Goal: Task Accomplishment & Management: Complete application form

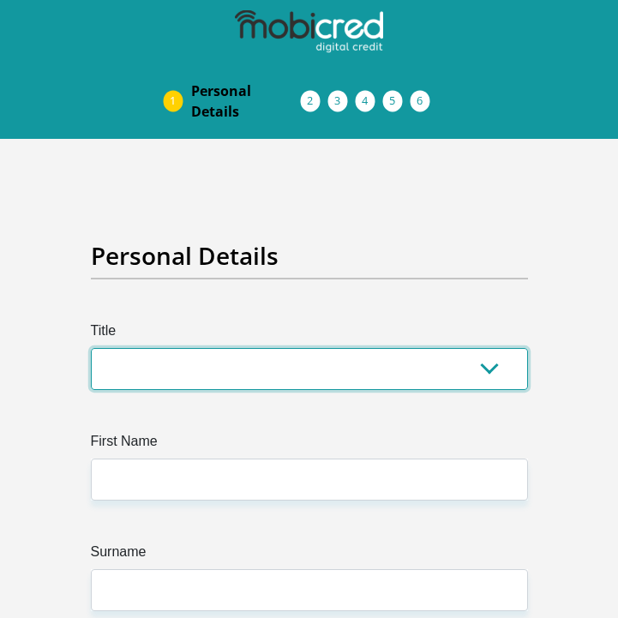
select select "Ms"
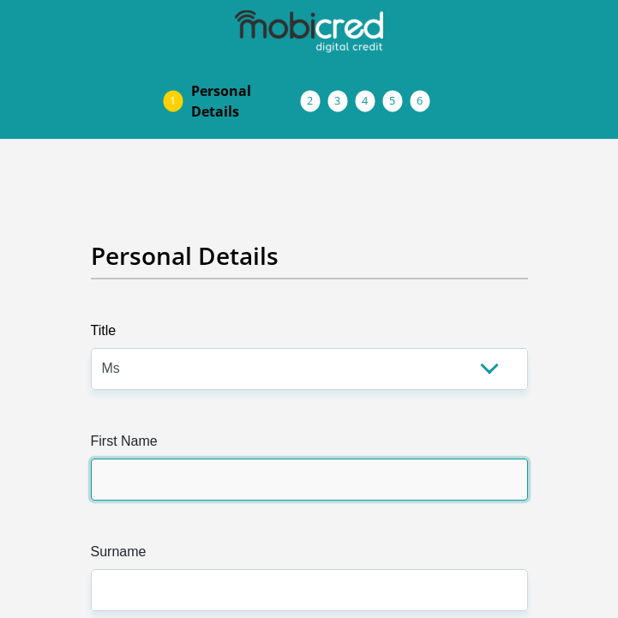
click at [508, 479] on input "First Name" at bounding box center [309, 480] width 437 height 42
type input "[PERSON_NAME]"
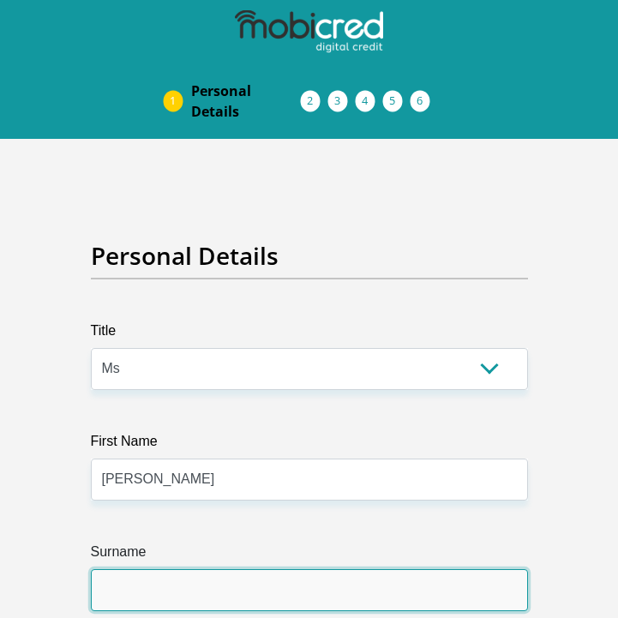
type input "Lubala"
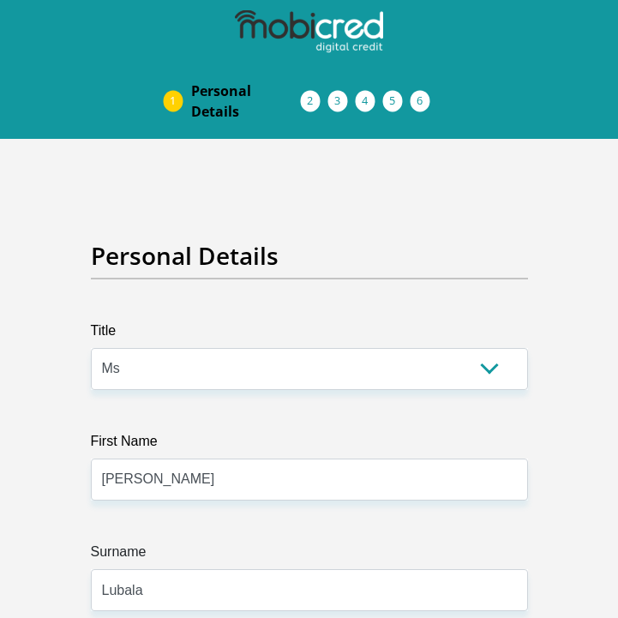
select select "ZAF"
type input "[STREET_ADDRESS][PERSON_NAME]"
type input "Hout Bay"
type input "[GEOGRAPHIC_DATA]"
type input "7806"
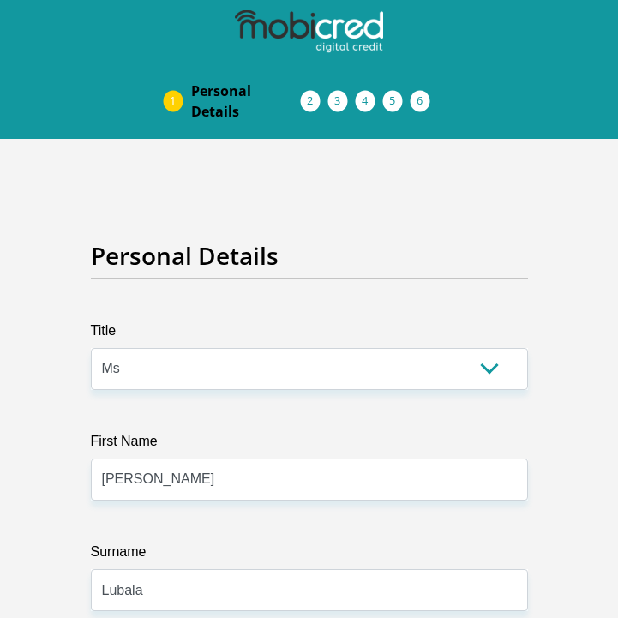
select select "Western Cape"
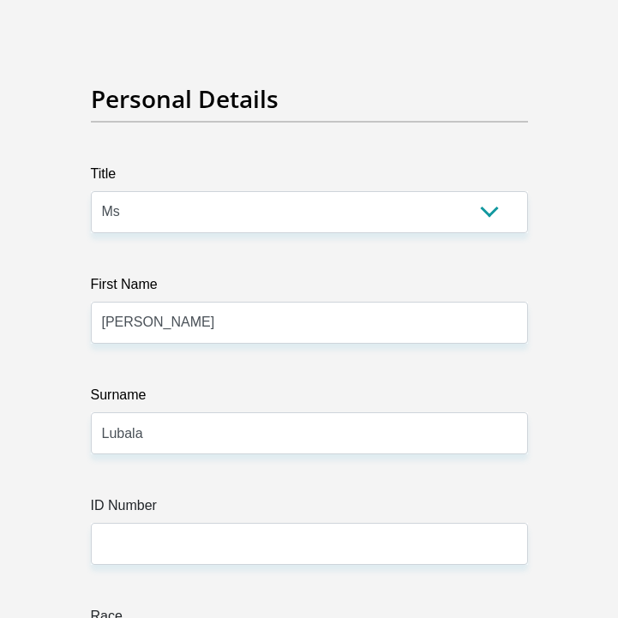
type input "[EMAIL_ADDRESS][DOMAIN_NAME]"
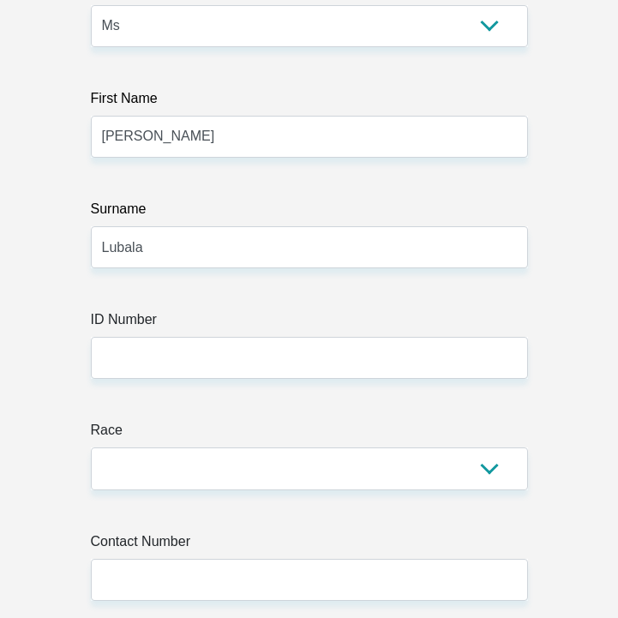
type input "[EMAIL_ADDRESS][DOMAIN_NAME]"
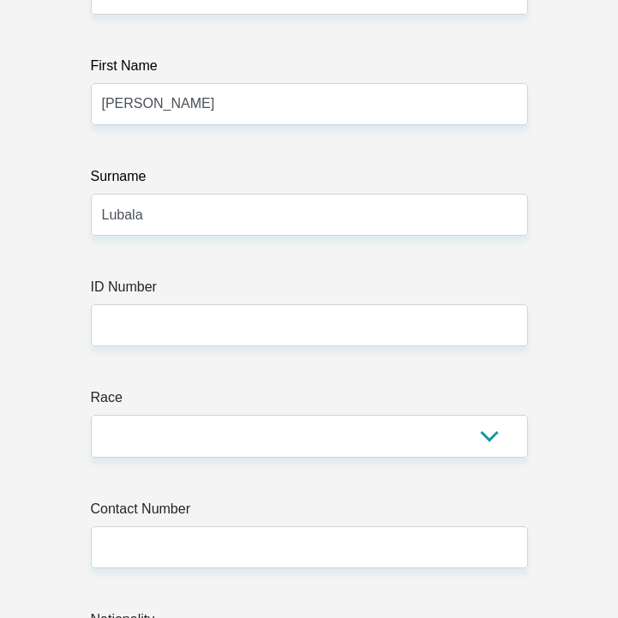
type input "SarahLubala"
type input "[PERSON_NAME]"
type input "Lubala"
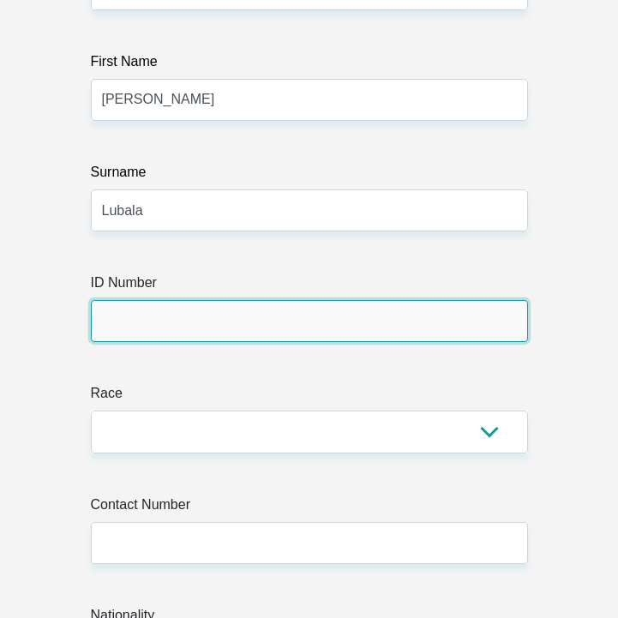
click at [175, 319] on input "ID Number" at bounding box center [309, 321] width 437 height 42
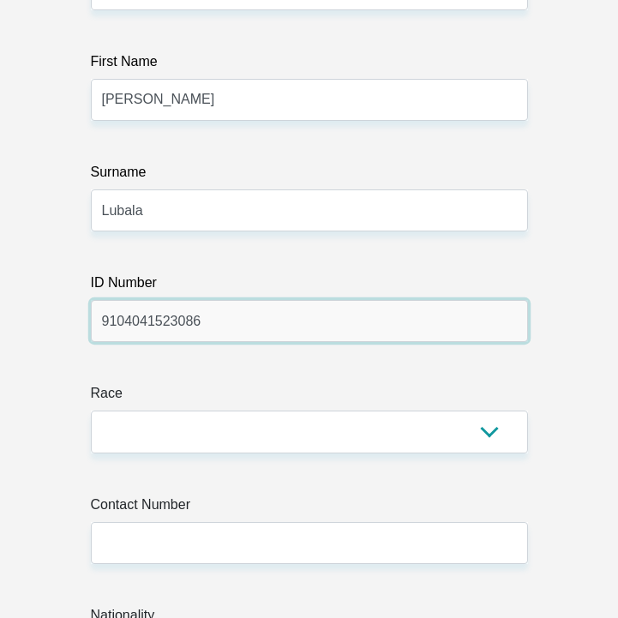
type input "9104041523086"
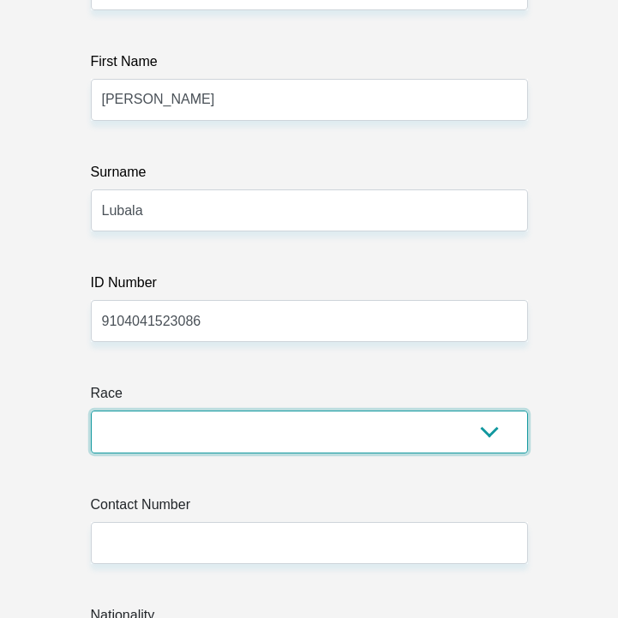
select select "1"
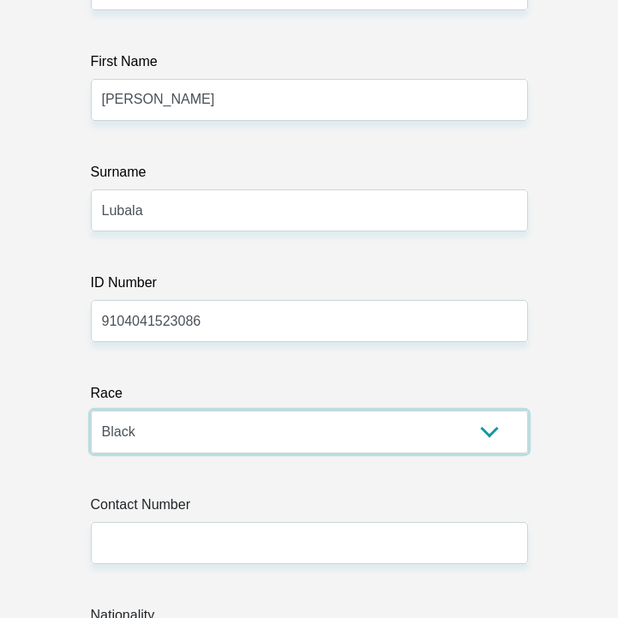
scroll to position [405, 0]
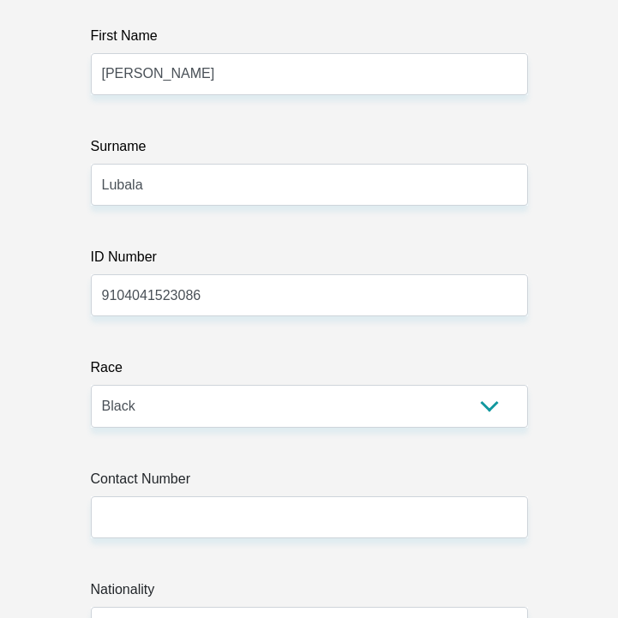
click at [189, 490] on label "Contact Number" at bounding box center [309, 482] width 437 height 27
click at [189, 496] on input "Contact Number" at bounding box center [309, 517] width 437 height 42
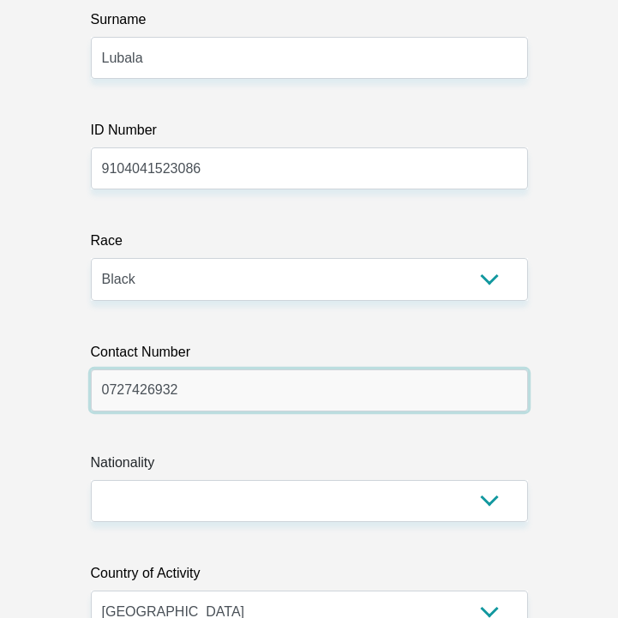
scroll to position [679, 0]
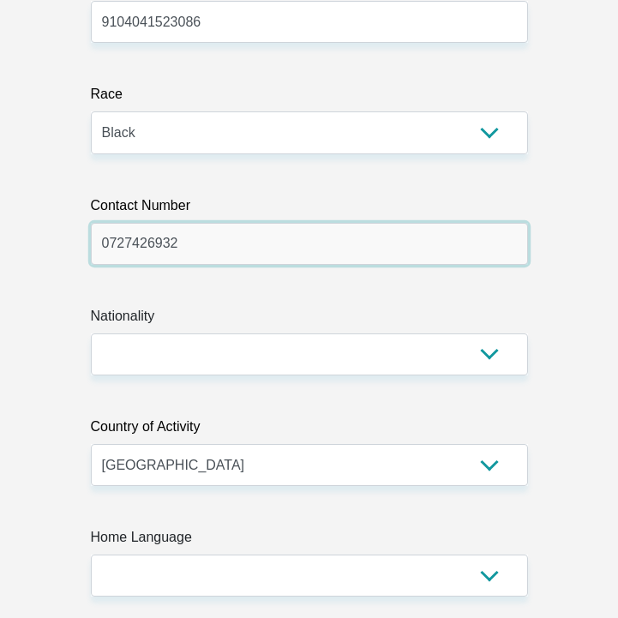
type input "0727426932"
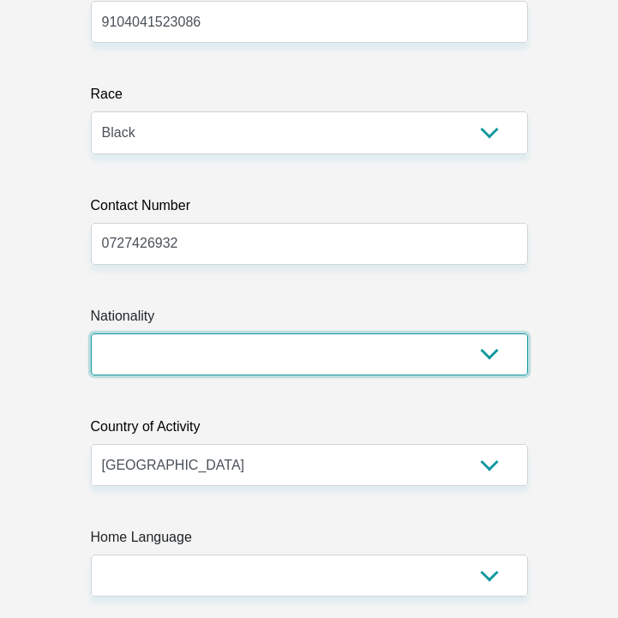
select select "ZAF"
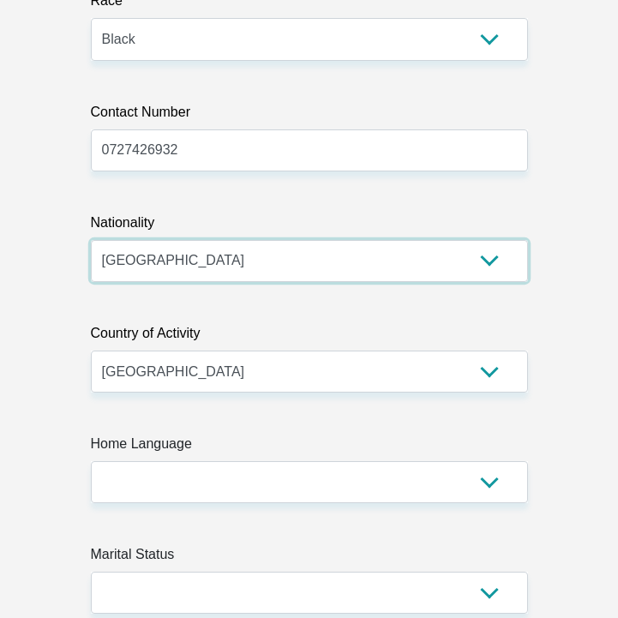
scroll to position [830, 0]
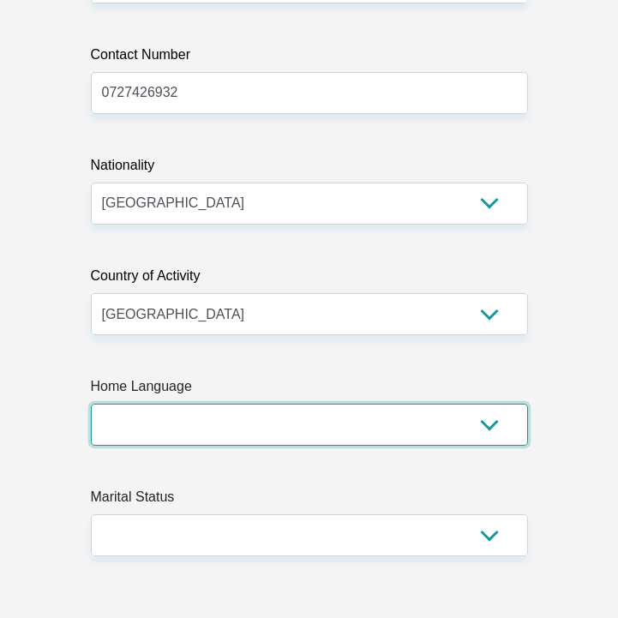
select select "eng"
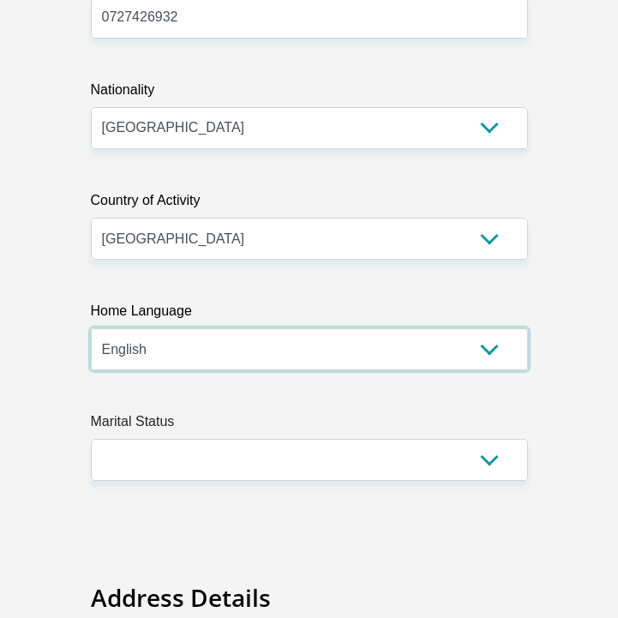
scroll to position [922, 0]
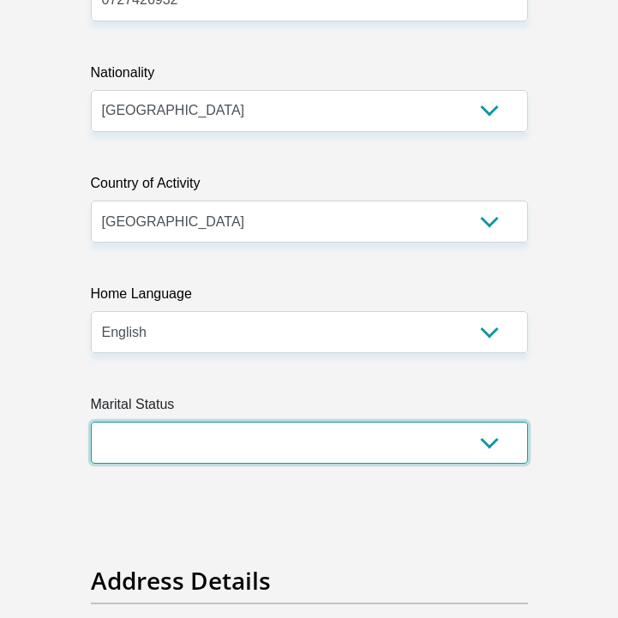
select select "1"
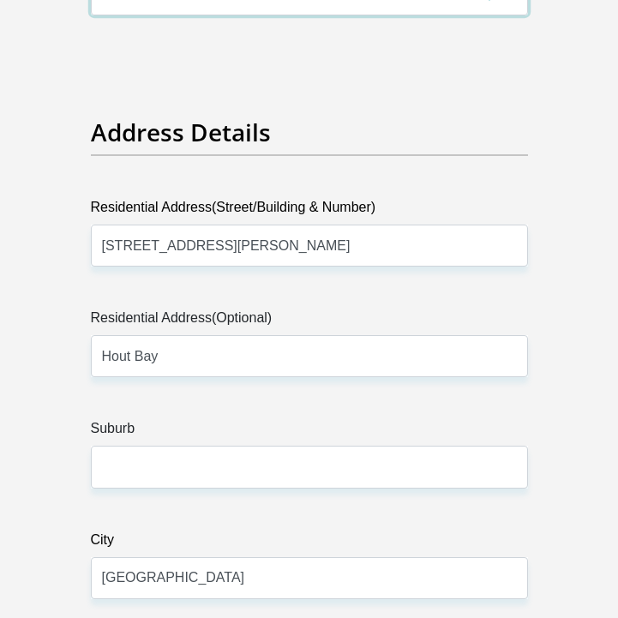
scroll to position [1430, 0]
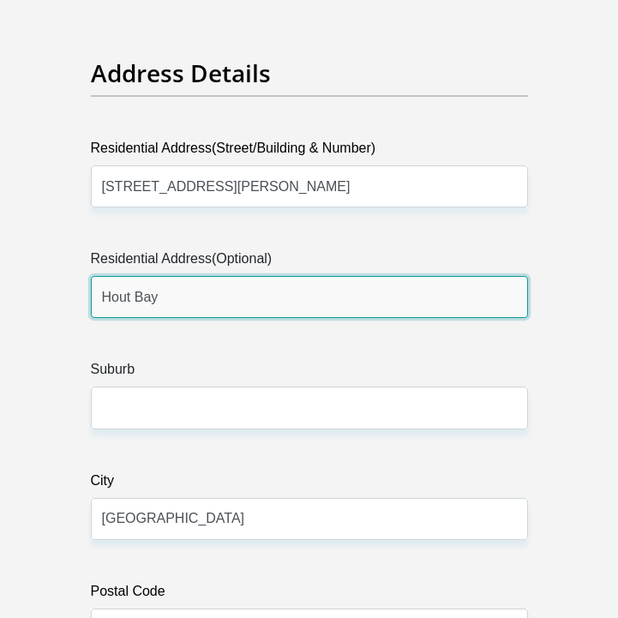
drag, startPoint x: 172, startPoint y: 294, endPoint x: 89, endPoint y: 294, distance: 83.2
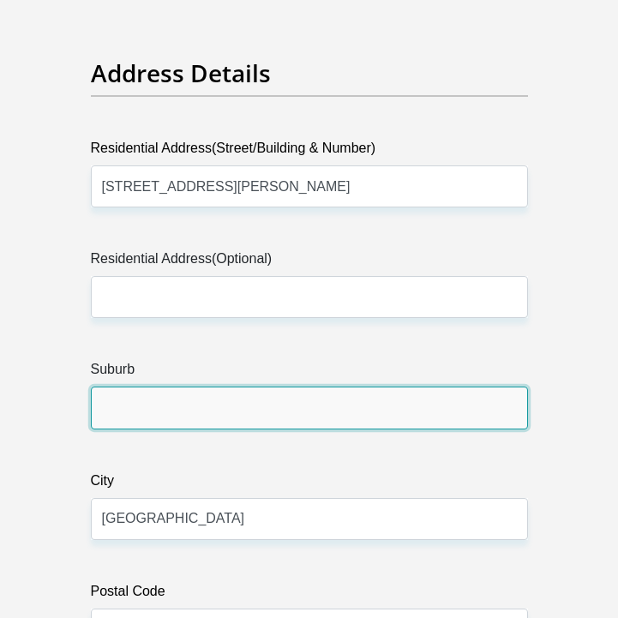
click at [140, 404] on input "Suburb" at bounding box center [309, 408] width 437 height 42
paste input "Hout Bay"
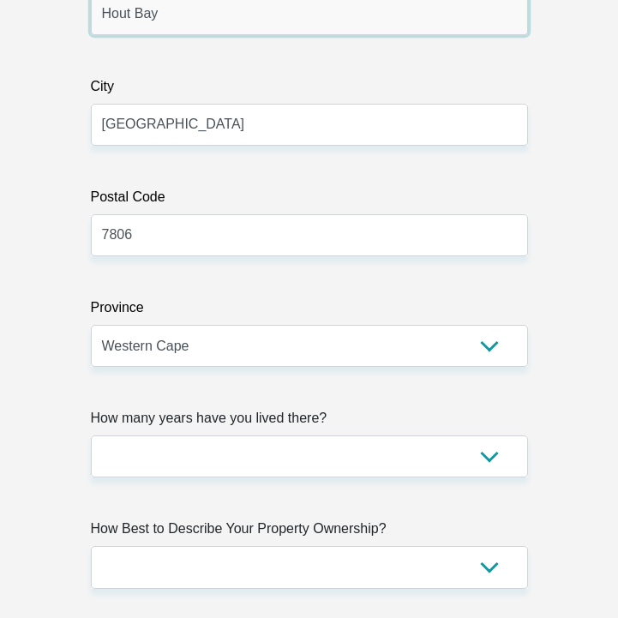
scroll to position [1825, 0]
type input "Hout Bay"
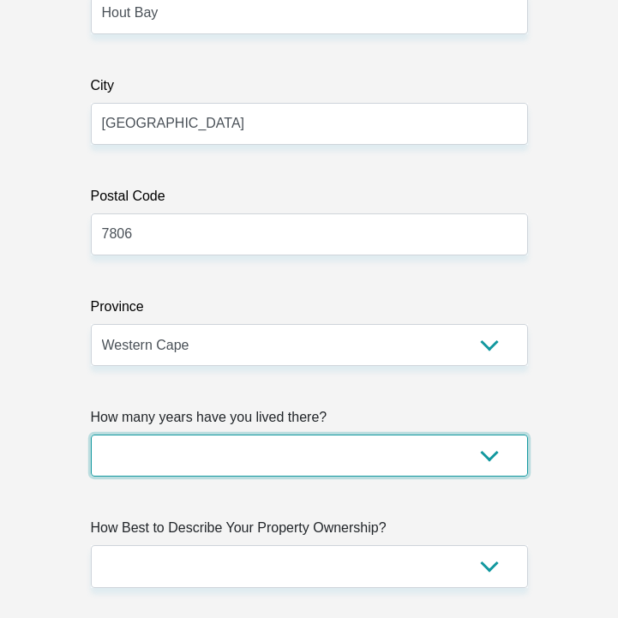
select select "0"
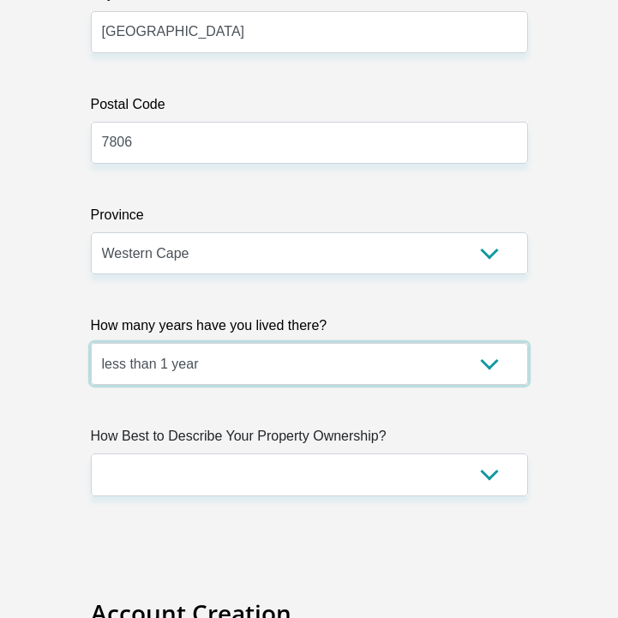
scroll to position [1917, 0]
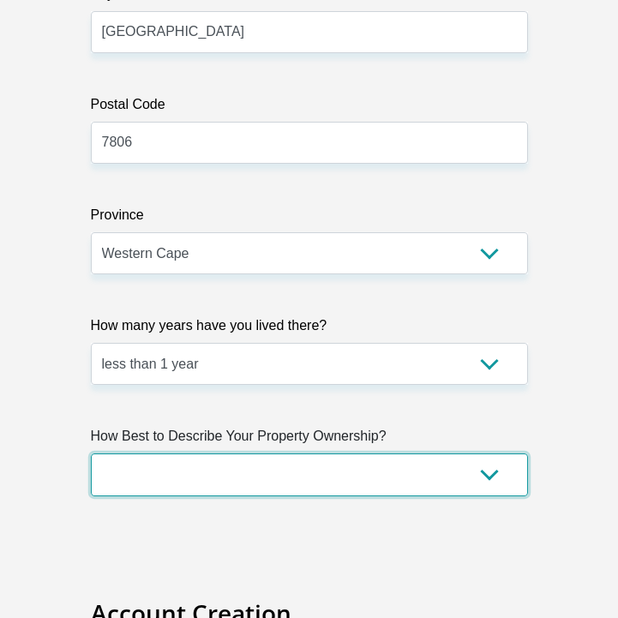
select select "Company Dwelling"
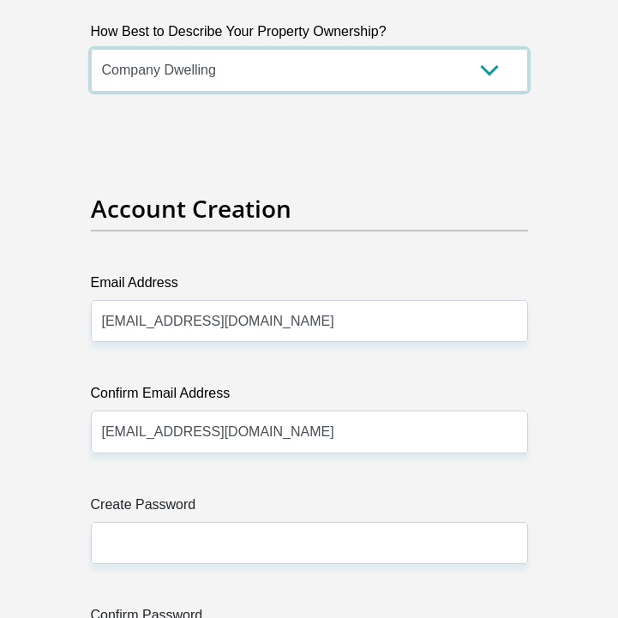
scroll to position [2345, 0]
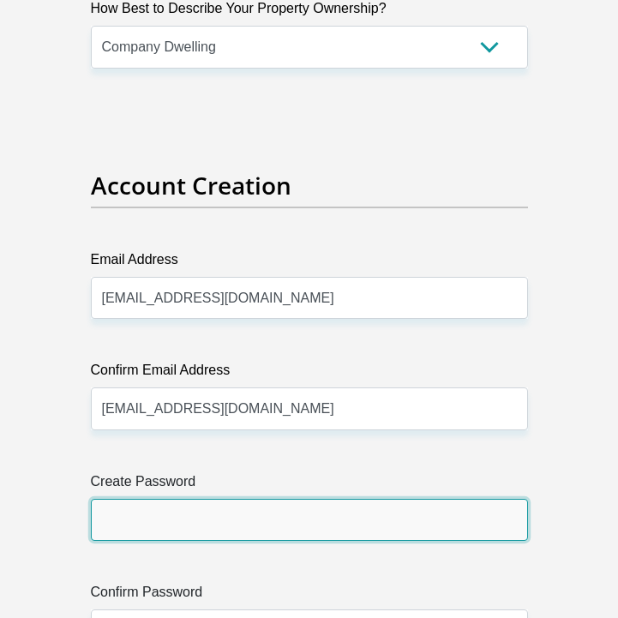
click at [224, 514] on input "Create Password" at bounding box center [309, 520] width 437 height 42
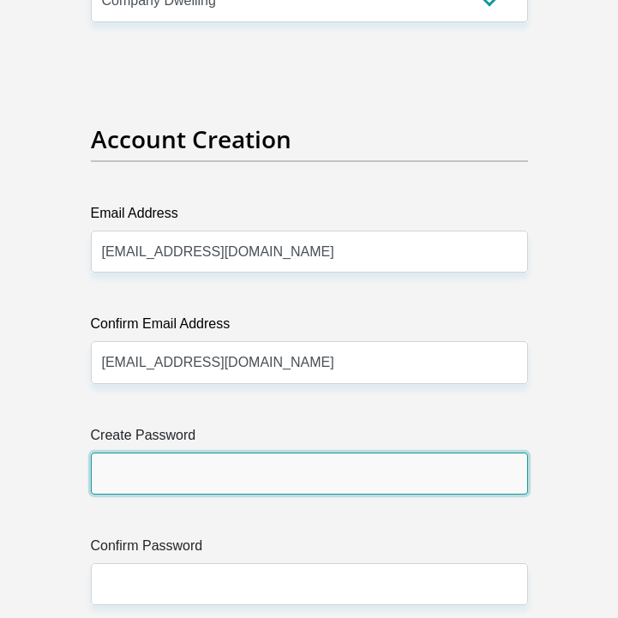
scroll to position [2391, 0]
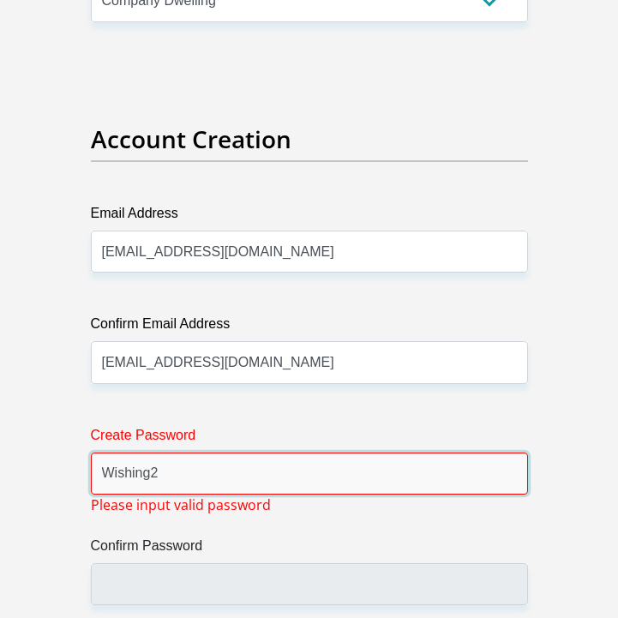
type input "Wishing2"
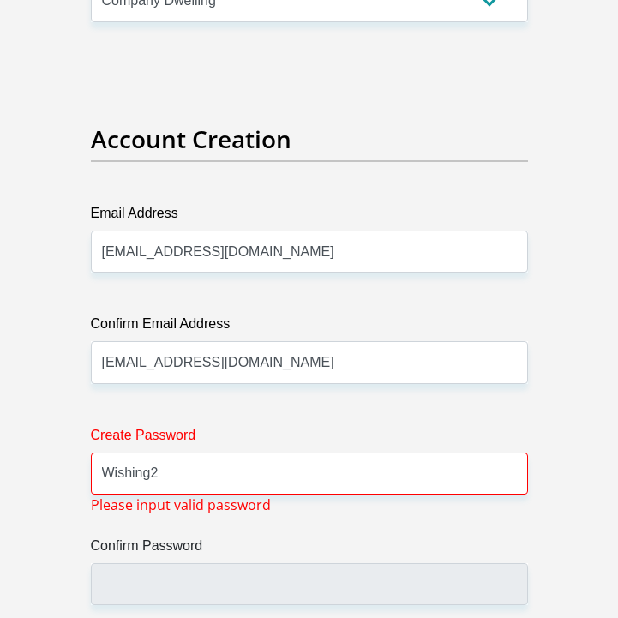
click at [275, 523] on div "Create Password Wishing2 Please input valid password Confirm Password" at bounding box center [309, 535] width 463 height 221
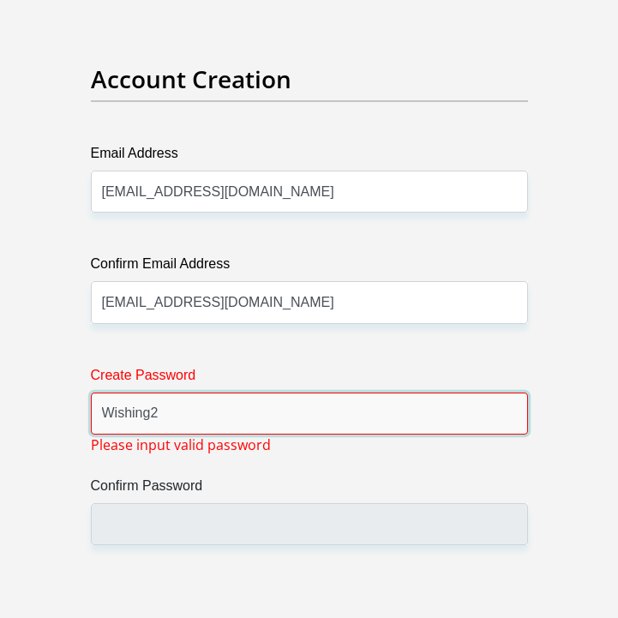
drag, startPoint x: 175, startPoint y: 417, endPoint x: 15, endPoint y: 413, distance: 159.5
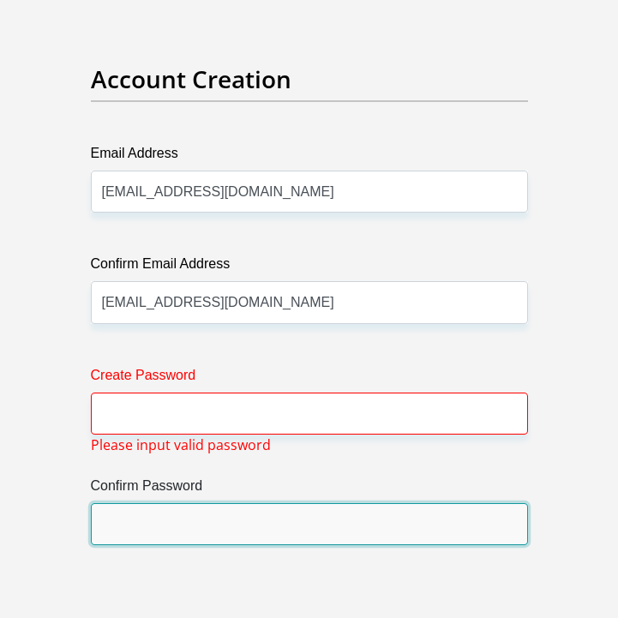
click at [161, 520] on input "Confirm Password" at bounding box center [309, 524] width 437 height 42
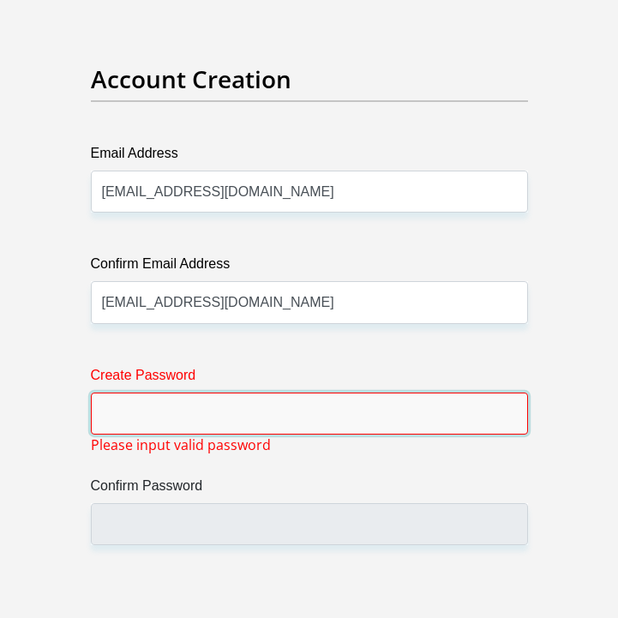
click at [144, 399] on input "Create Password" at bounding box center [309, 414] width 437 height 42
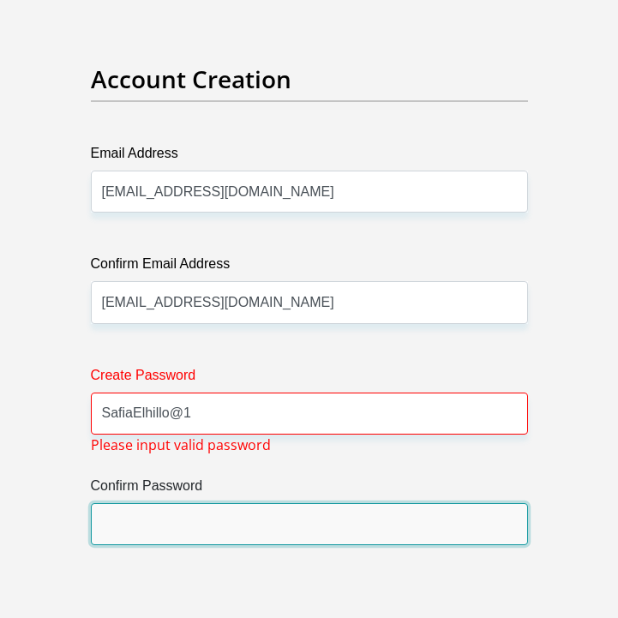
click at [174, 514] on input "Confirm Password" at bounding box center [309, 524] width 437 height 42
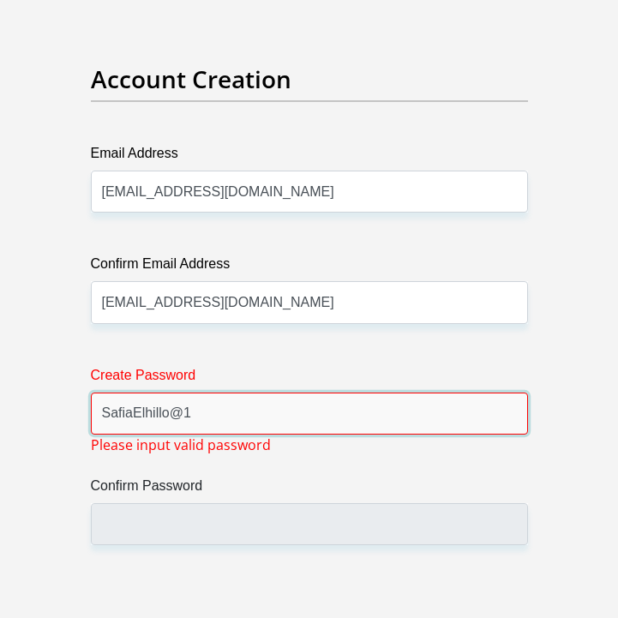
drag, startPoint x: 195, startPoint y: 413, endPoint x: 67, endPoint y: 413, distance: 127.7
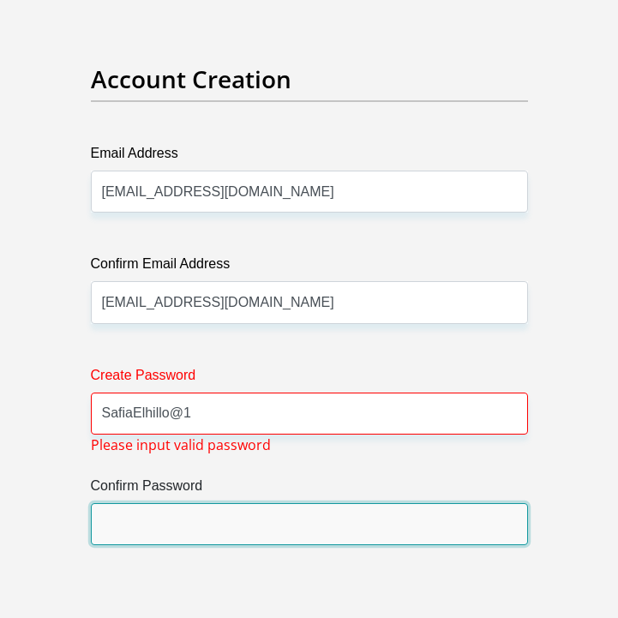
click at [153, 528] on input "Confirm Password" at bounding box center [309, 524] width 437 height 42
click at [153, 526] on input "Confirm Password" at bounding box center [309, 524] width 437 height 42
click at [153, 524] on input "Confirm Password" at bounding box center [309, 524] width 437 height 42
click at [153, 527] on input "Confirm Password" at bounding box center [309, 524] width 437 height 42
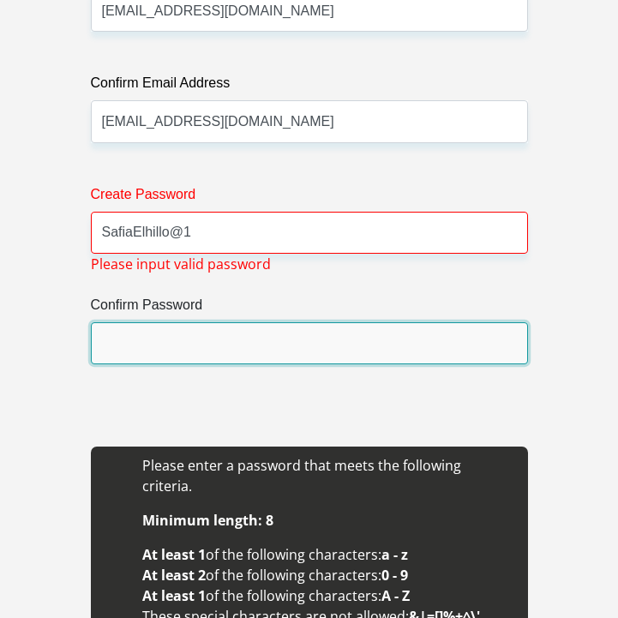
scroll to position [2677, 0]
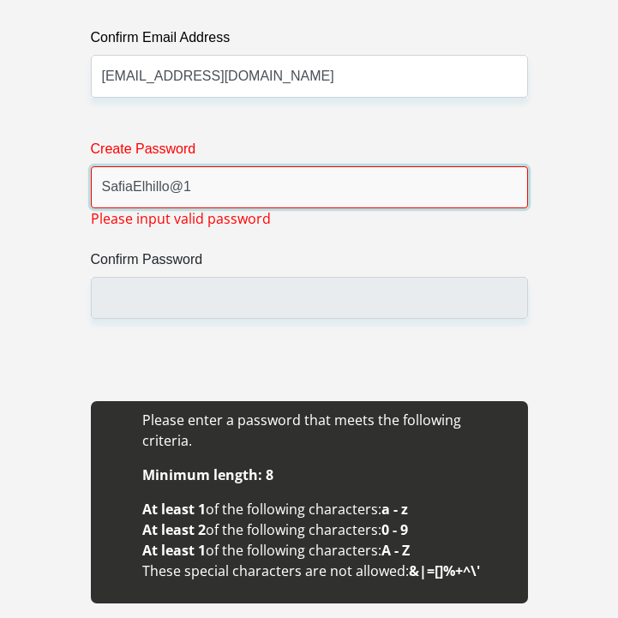
click at [179, 188] on input "SafiaElhillo@1" at bounding box center [309, 187] width 437 height 42
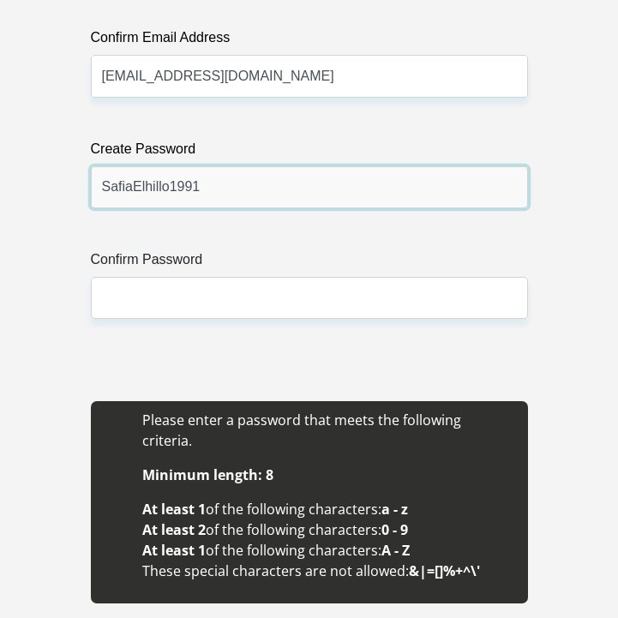
click at [213, 188] on input "SafiaElhillo1991" at bounding box center [309, 187] width 437 height 42
drag, startPoint x: 213, startPoint y: 188, endPoint x: 134, endPoint y: 188, distance: 79.7
click at [134, 188] on input "SafiaElhillo1991" at bounding box center [309, 187] width 437 height 42
type input "SafiaElhillo1991"
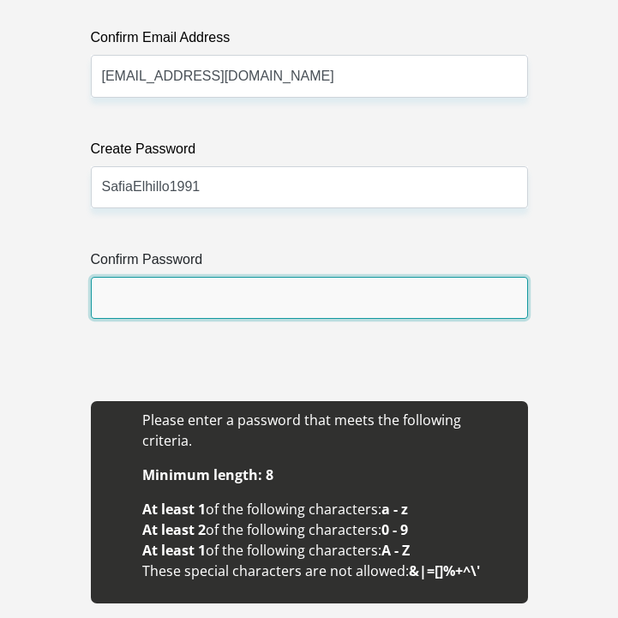
click at [165, 292] on input "Confirm Password" at bounding box center [309, 298] width 437 height 42
paste input "SafiaElhillo1991"
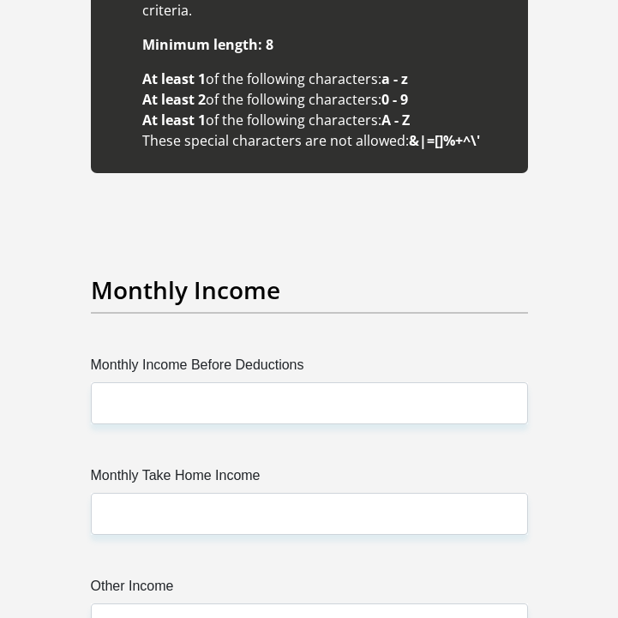
scroll to position [3151, 0]
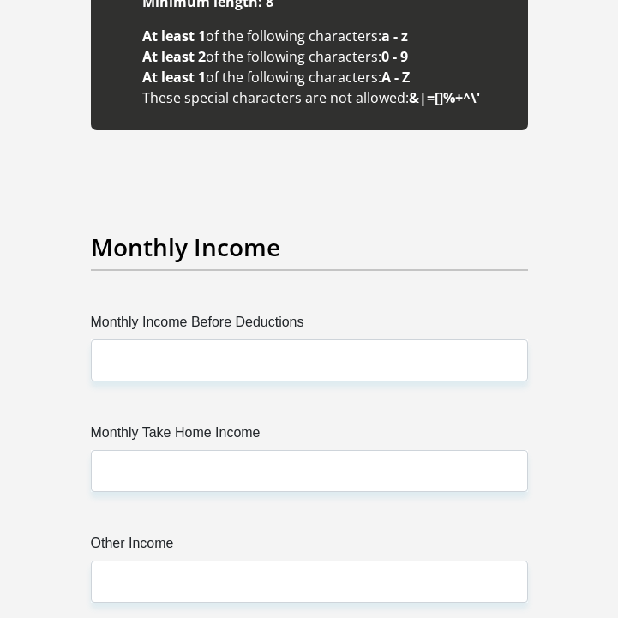
type input "SafiaElhillo1991"
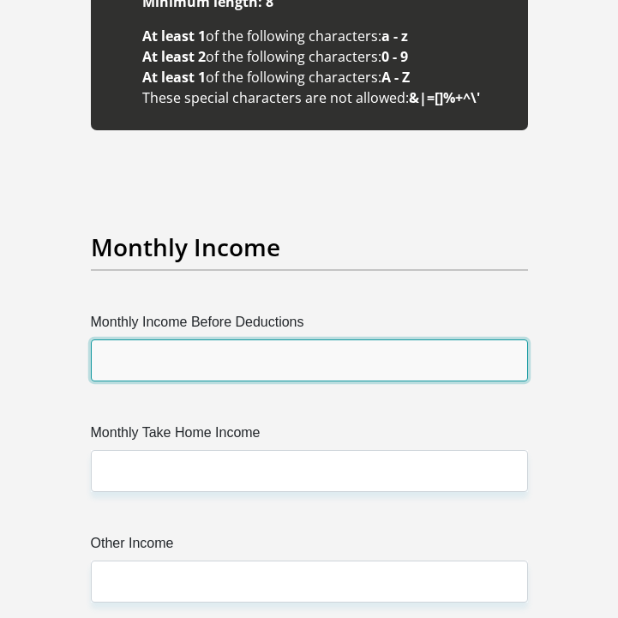
click at [166, 339] on input "Monthly Income Before Deductions" at bounding box center [309, 360] width 437 height 42
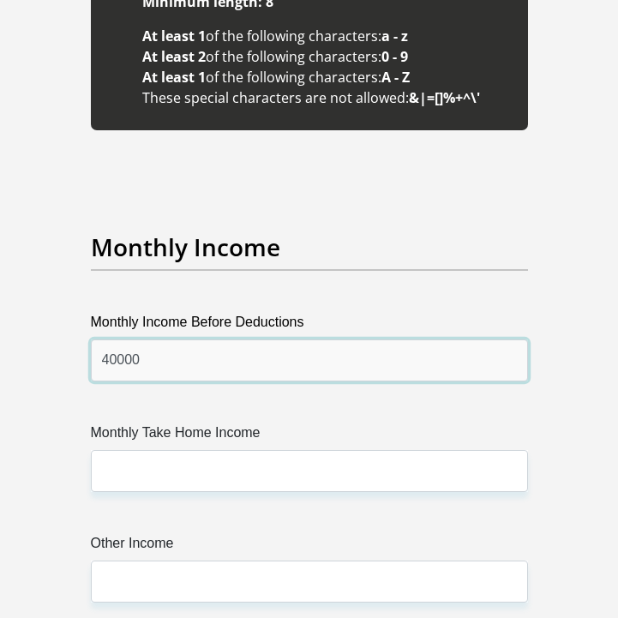
click at [111, 339] on input "40000" at bounding box center [309, 360] width 437 height 42
type input "40000"
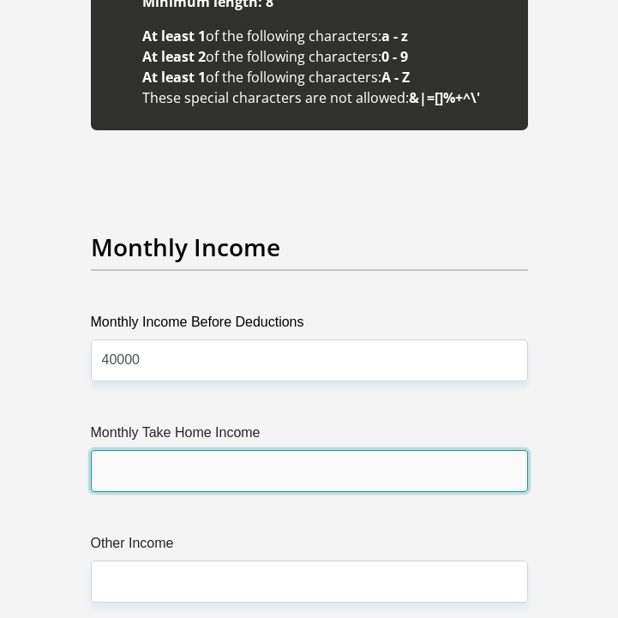
click at [150, 456] on input "Monthly Take Home Income" at bounding box center [309, 471] width 437 height 42
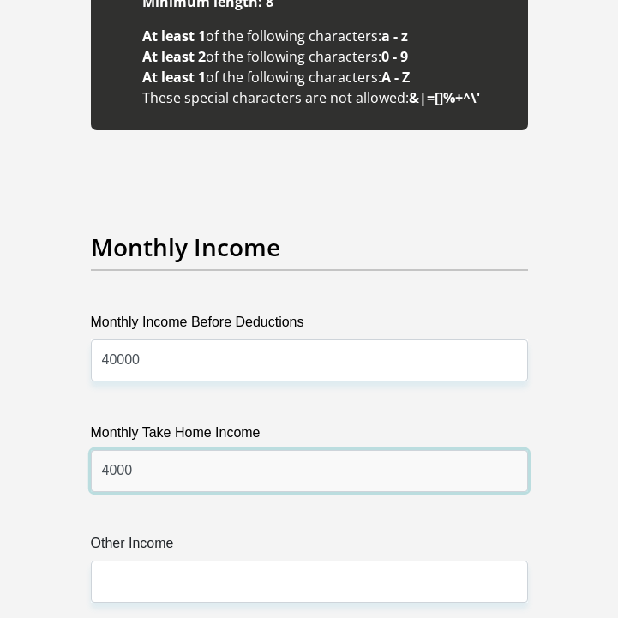
type input "4000"
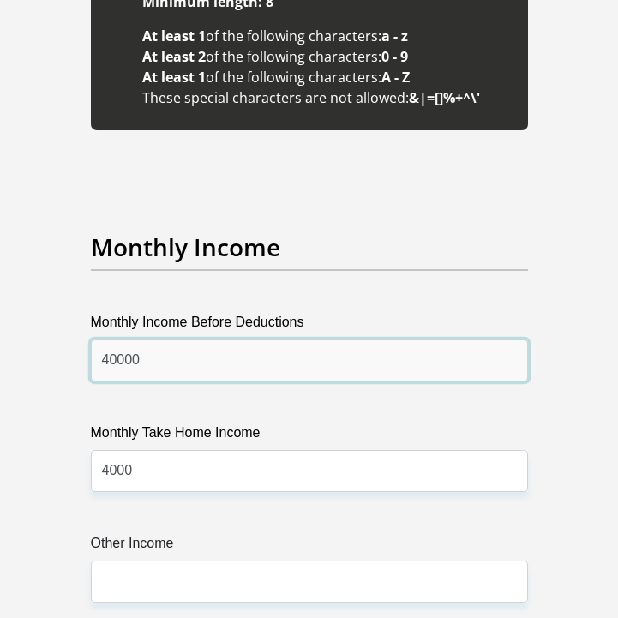
click at [110, 339] on input "40000" at bounding box center [309, 360] width 437 height 42
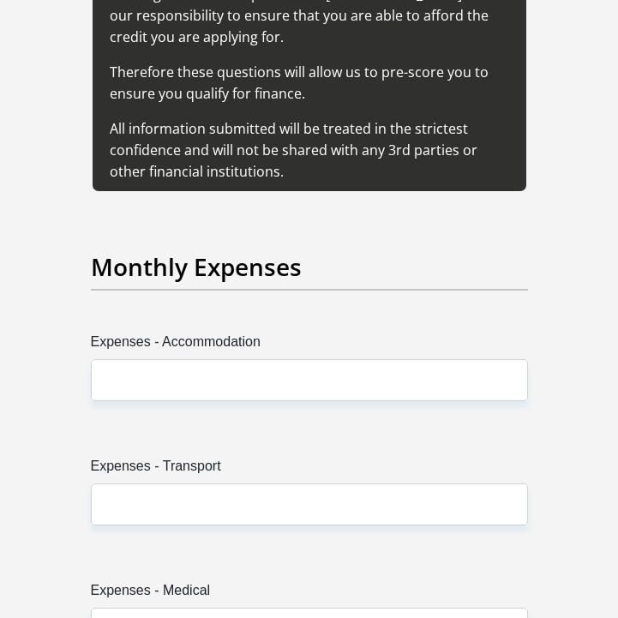
scroll to position [3842, 0]
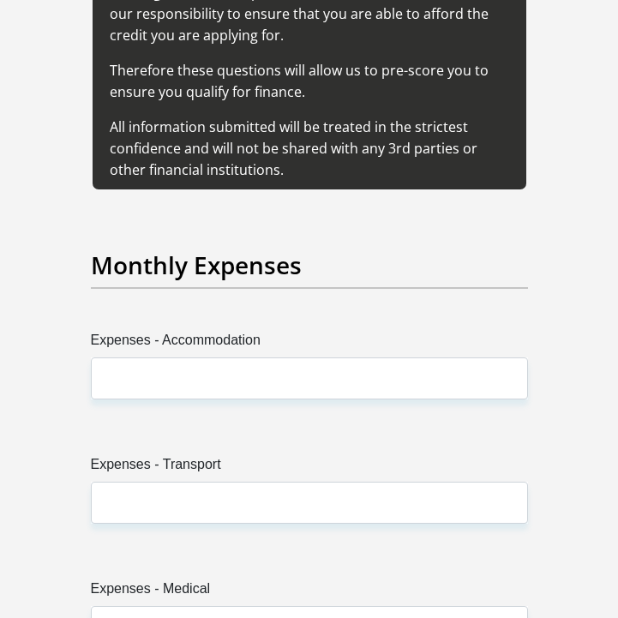
type input "50000"
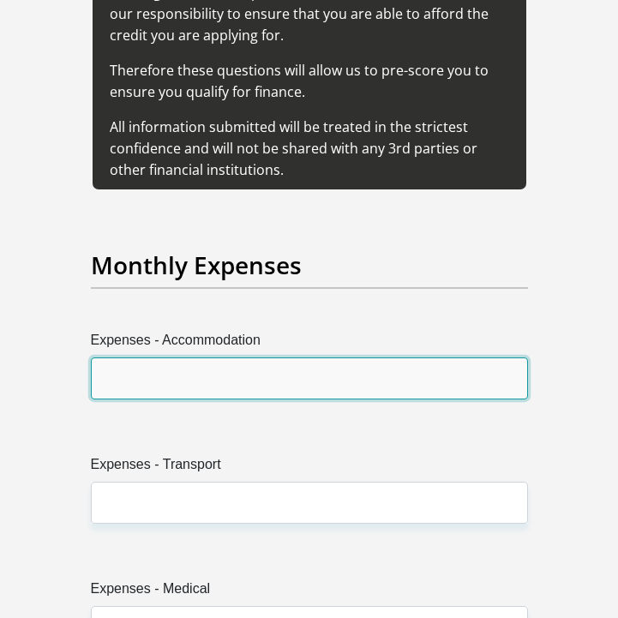
click at [170, 359] on input "Expenses - Accommodation" at bounding box center [309, 378] width 437 height 42
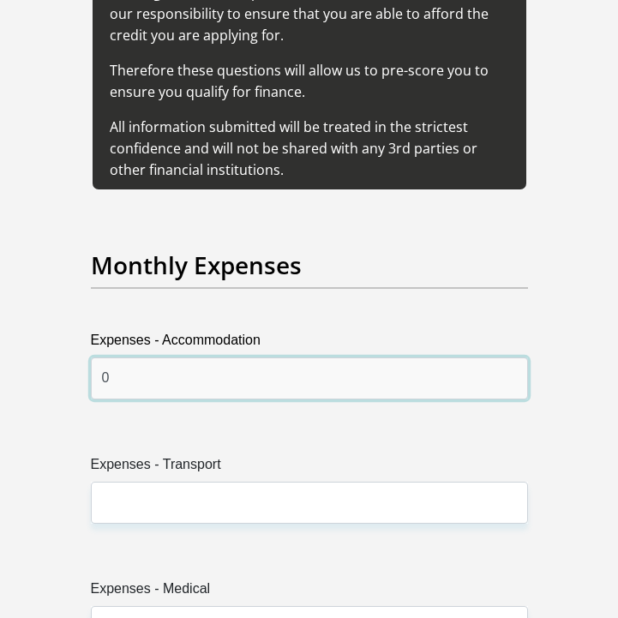
type input "0"
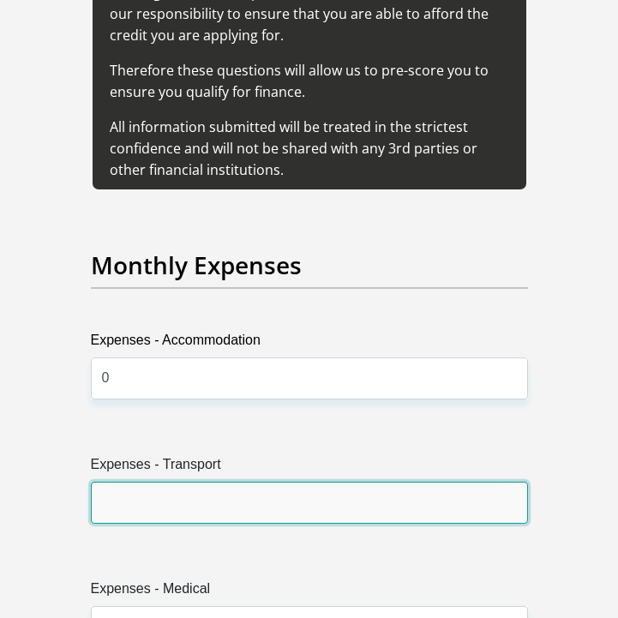
click at [165, 482] on input "Expenses - Transport" at bounding box center [309, 503] width 437 height 42
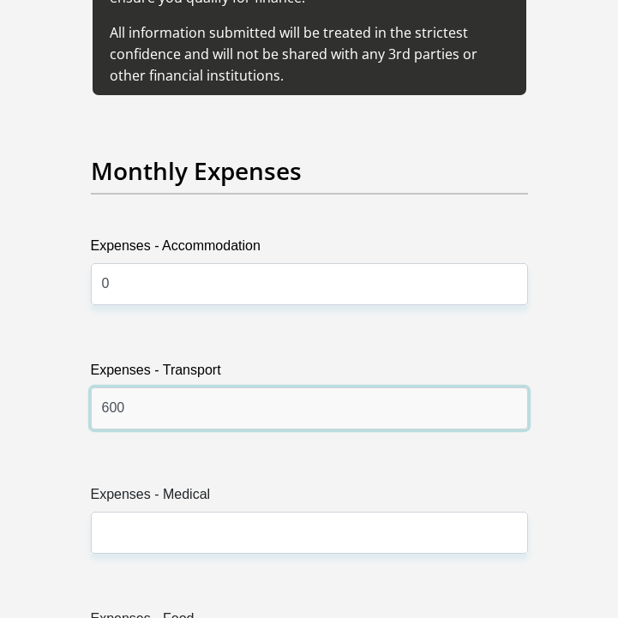
scroll to position [3941, 0]
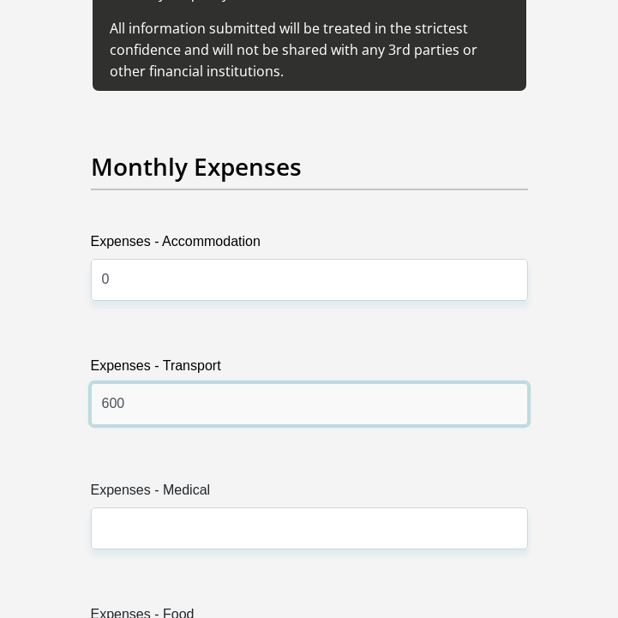
type input "600"
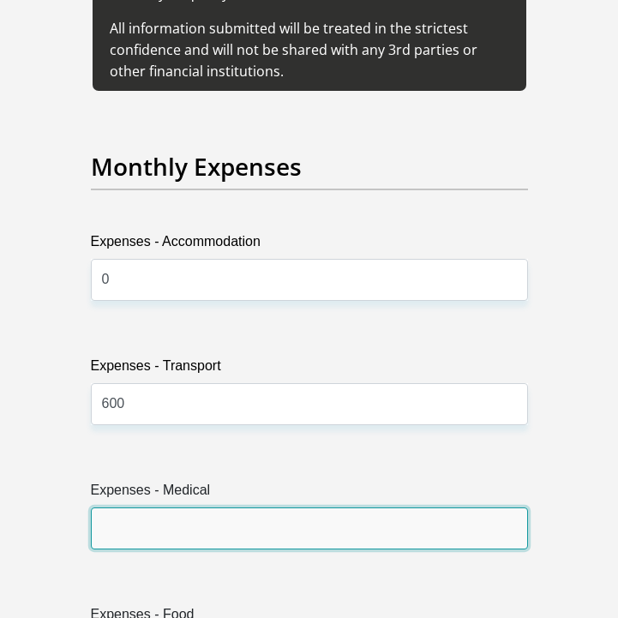
click at [173, 508] on input "Expenses - Medical" at bounding box center [309, 529] width 437 height 42
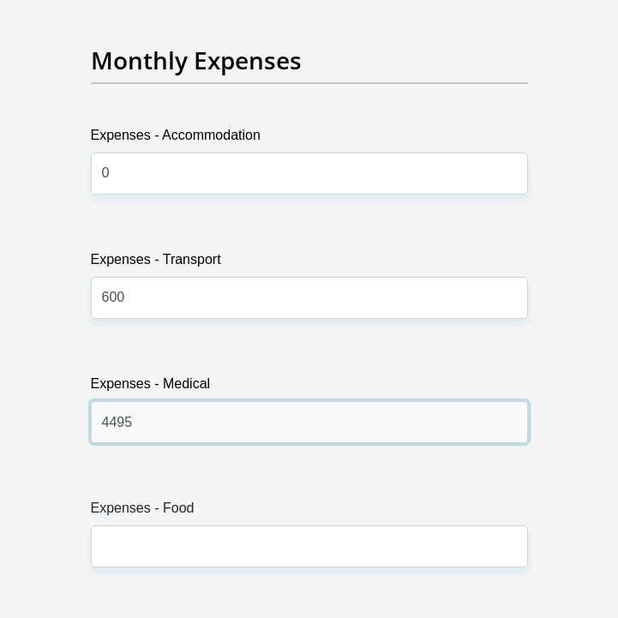
scroll to position [4334, 0]
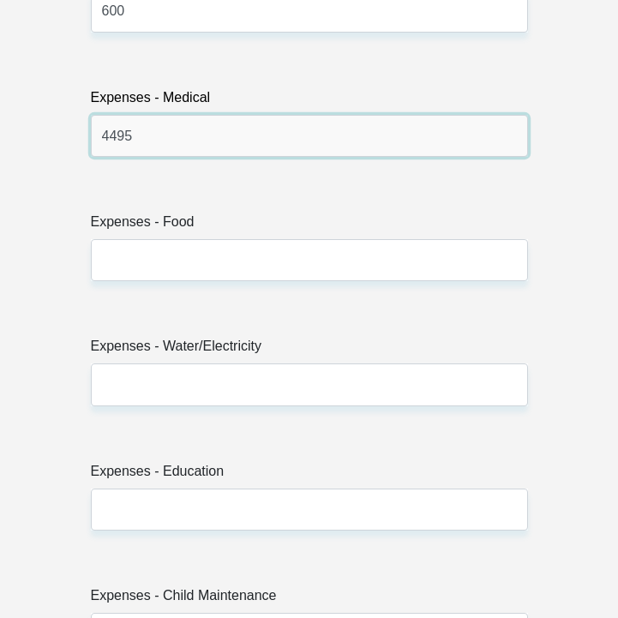
type input "4495"
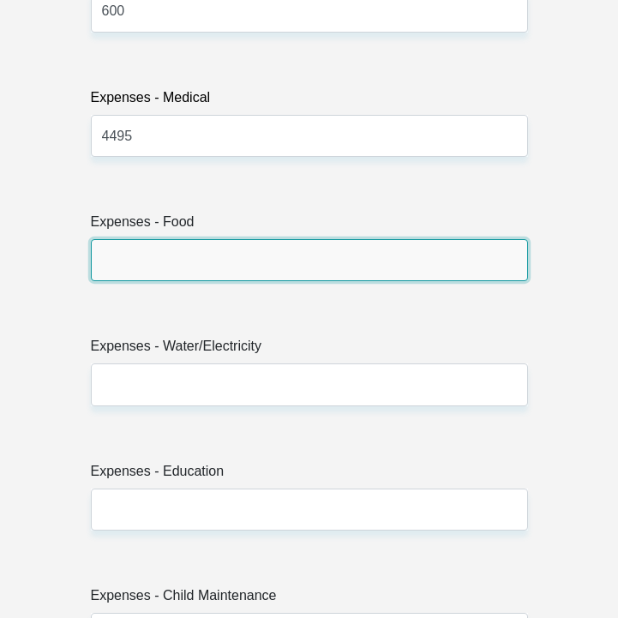
click at [156, 239] on input "Expenses - Food" at bounding box center [309, 260] width 437 height 42
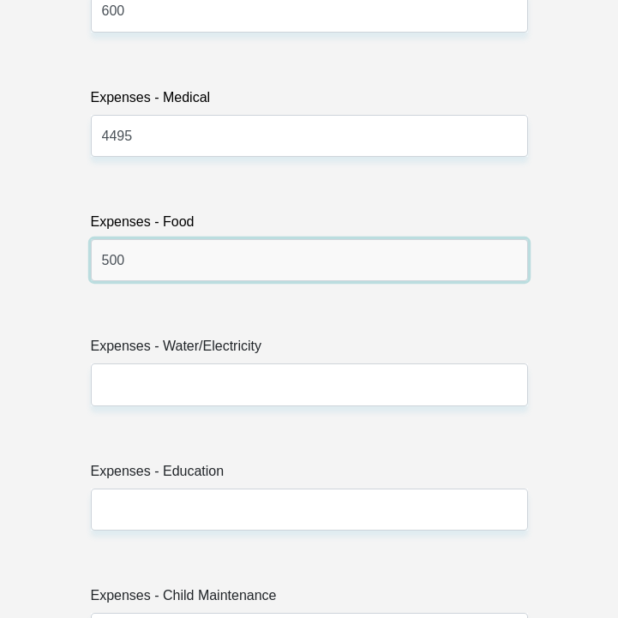
type input "500"
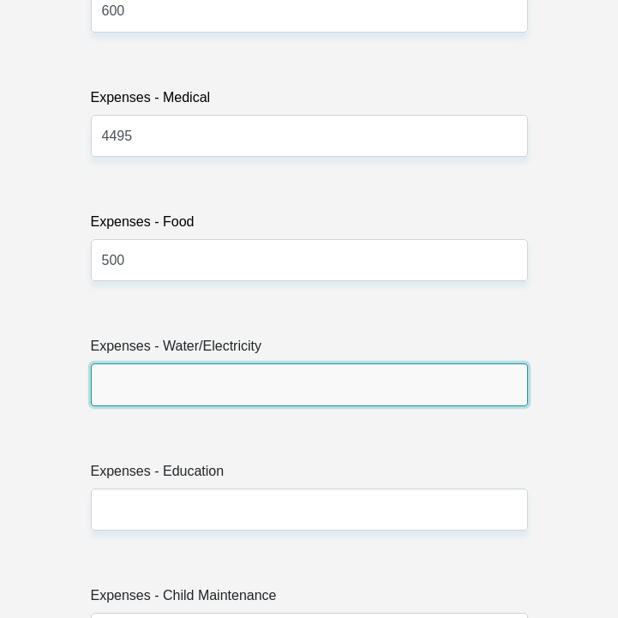
click at [169, 363] on input "Expenses - Water/Electricity" at bounding box center [309, 384] width 437 height 42
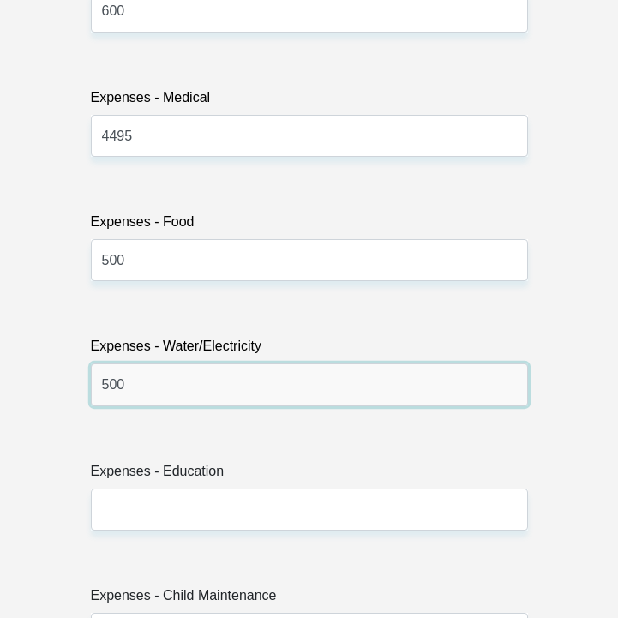
type input "500"
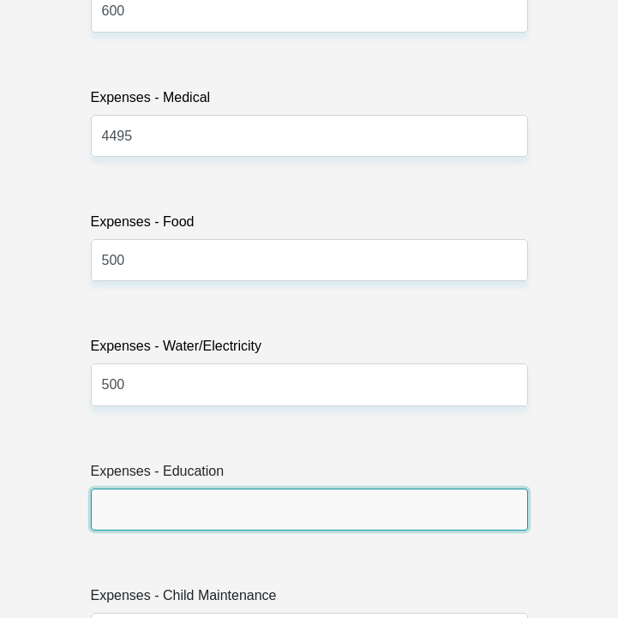
click at [171, 489] on input "Expenses - Education" at bounding box center [309, 510] width 437 height 42
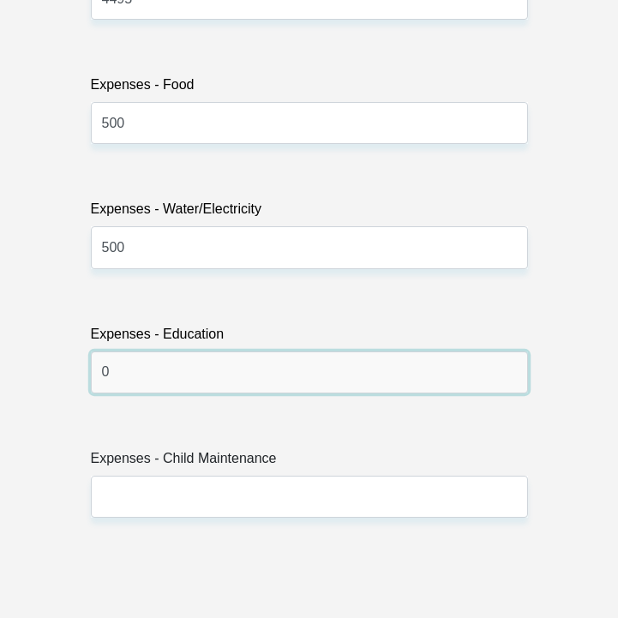
scroll to position [4583, 0]
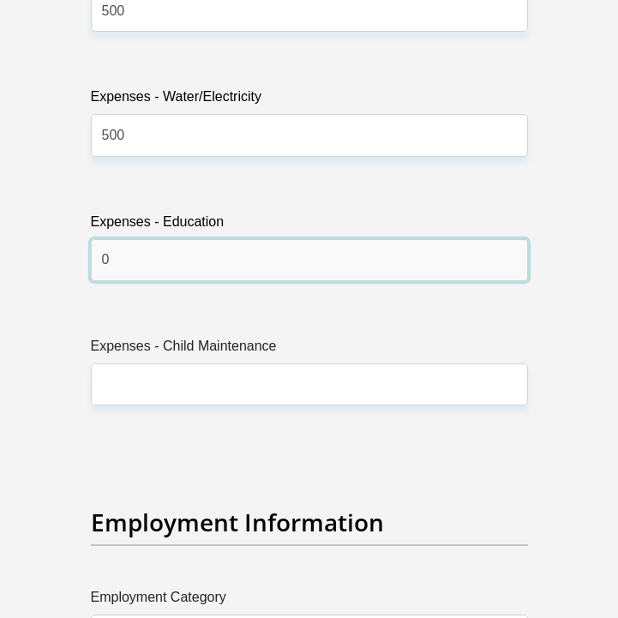
type input "0"
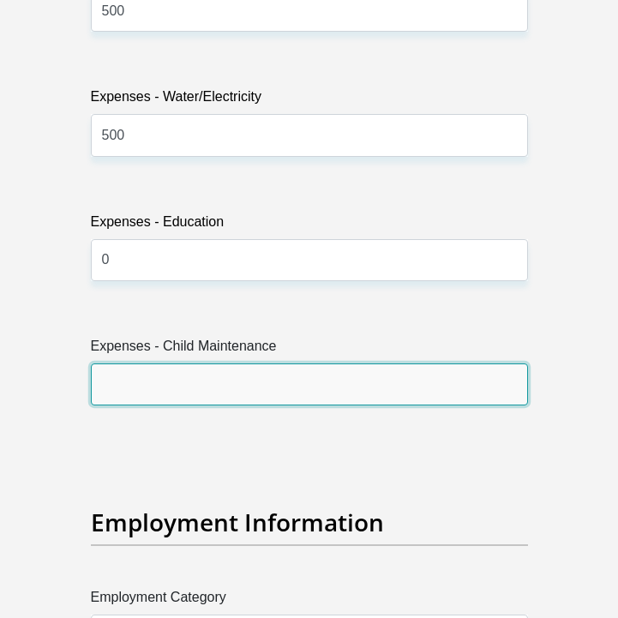
click at [169, 363] on input "Expenses - Child Maintenance" at bounding box center [309, 384] width 437 height 42
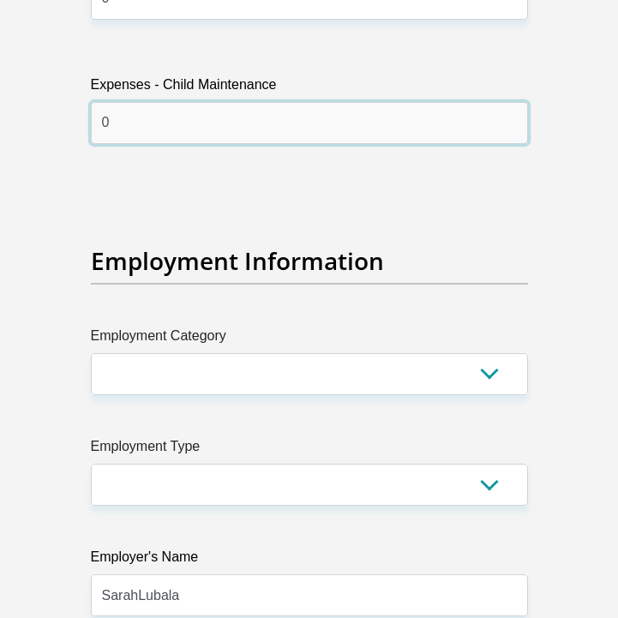
scroll to position [4851, 0]
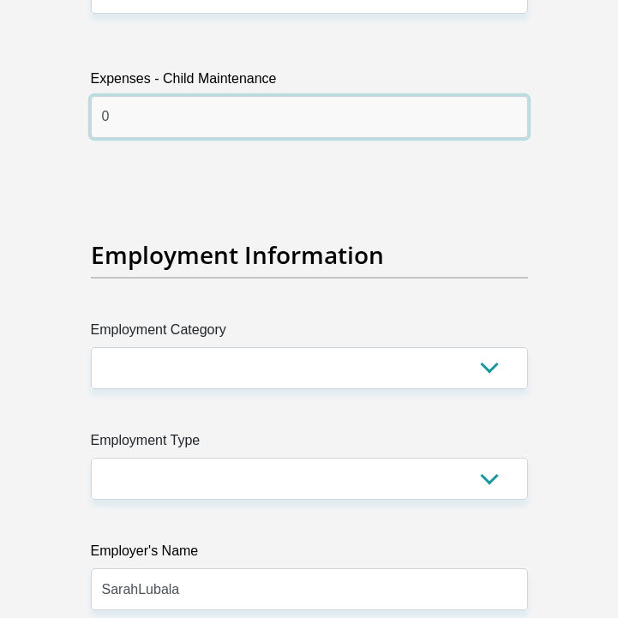
type input "0"
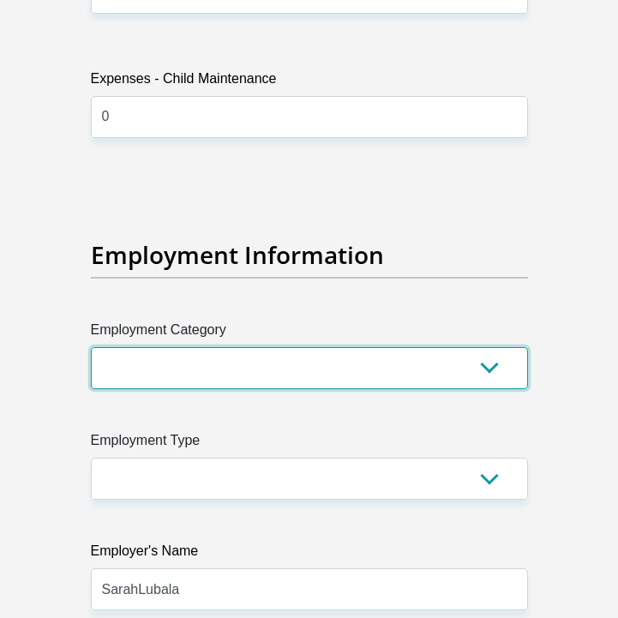
select select "71"
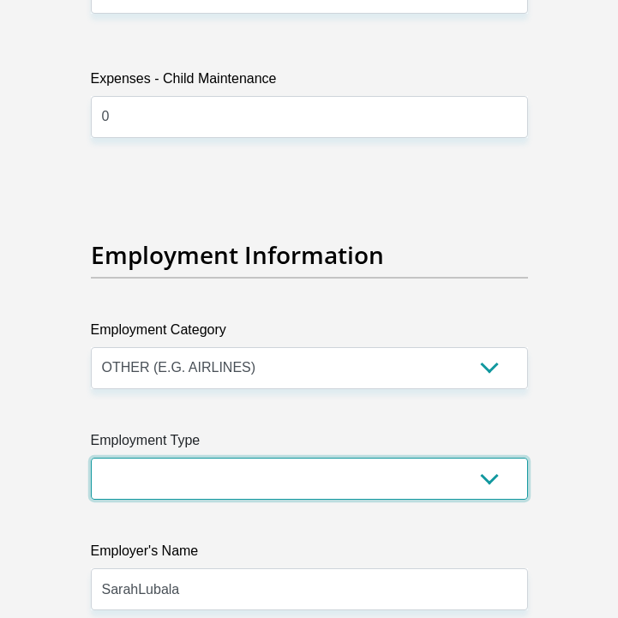
select select "Office Staff/Clerk"
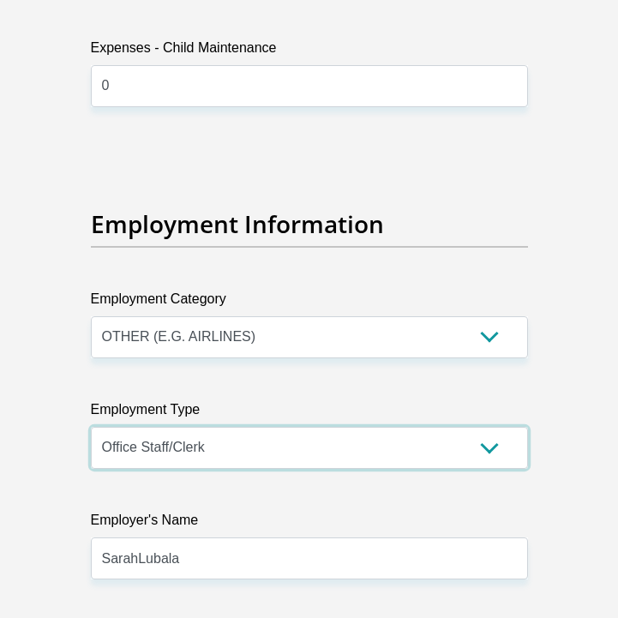
scroll to position [4883, 0]
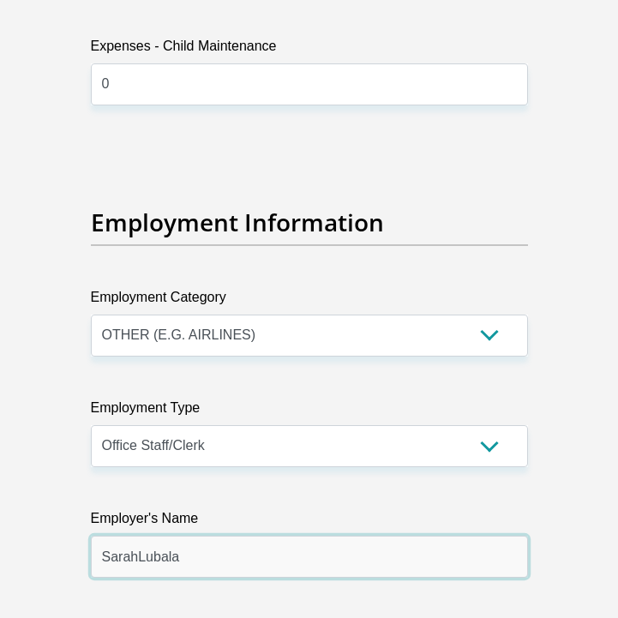
drag, startPoint x: 196, startPoint y: 524, endPoint x: 75, endPoint y: 514, distance: 121.3
type input "DataDrive"
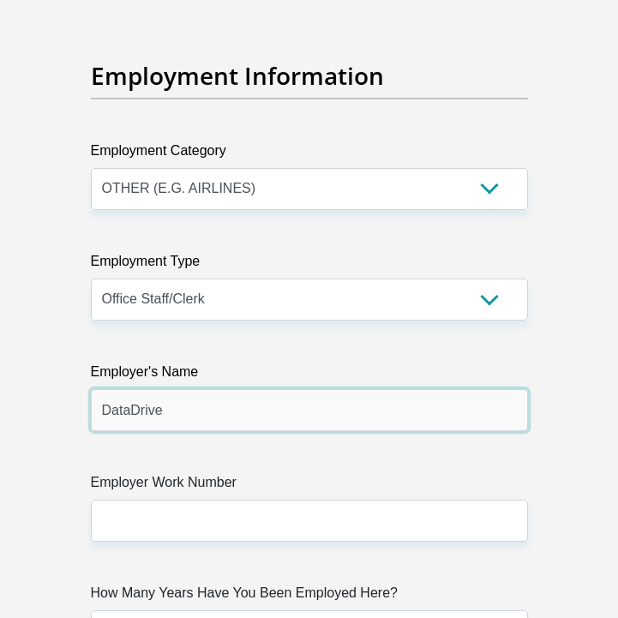
scroll to position [5038, 0]
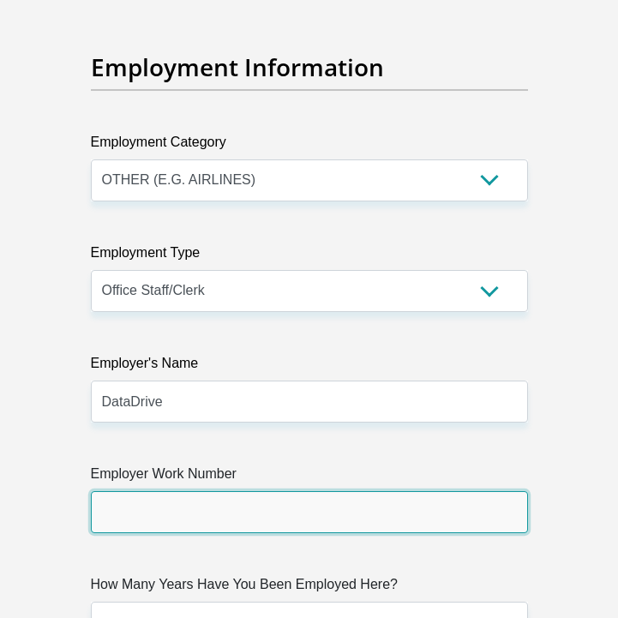
click at [150, 491] on input "Employer Work Number" at bounding box center [309, 512] width 437 height 42
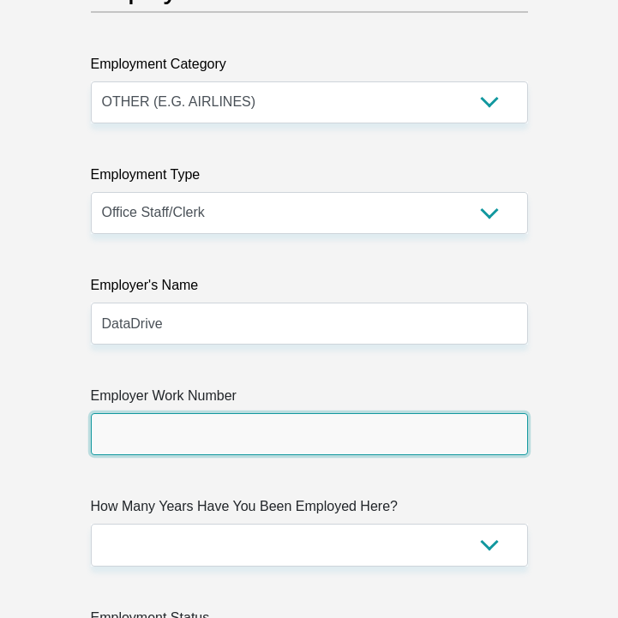
scroll to position [5117, 0]
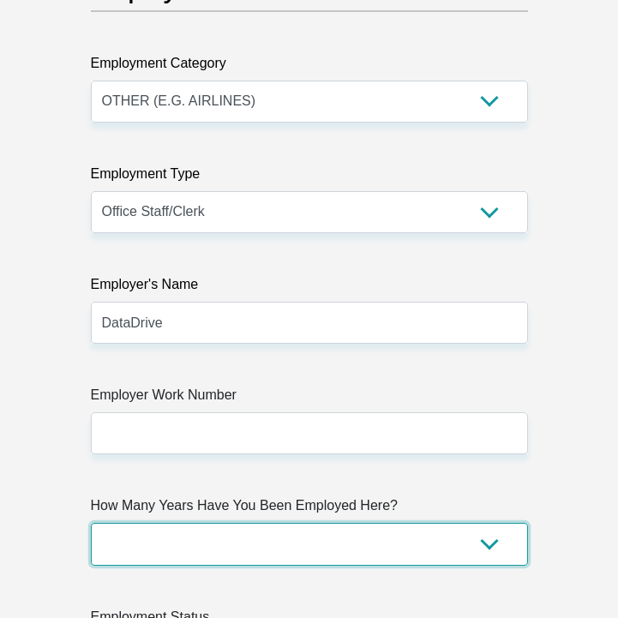
select select "6"
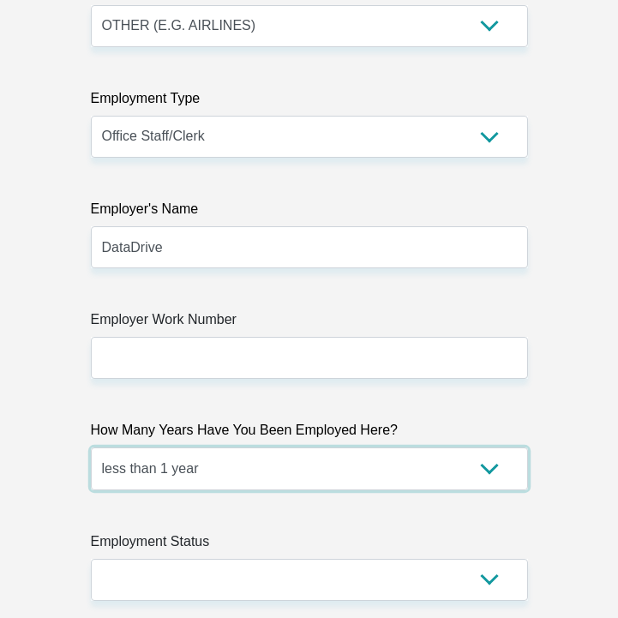
scroll to position [5218, 0]
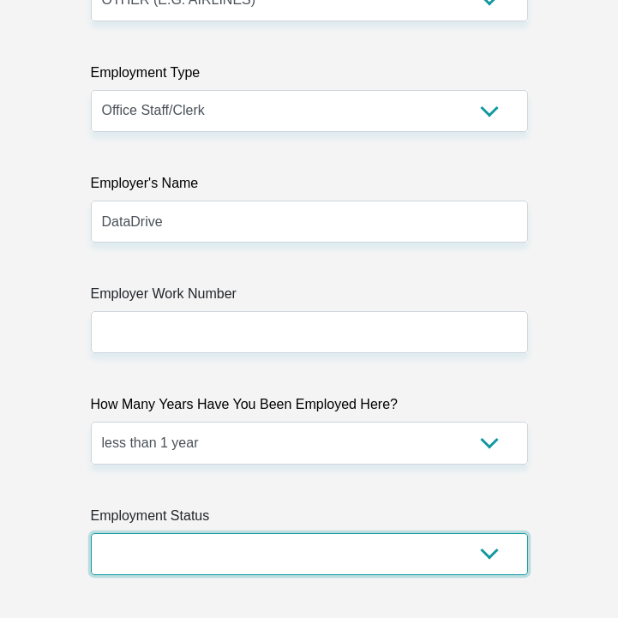
select select "1"
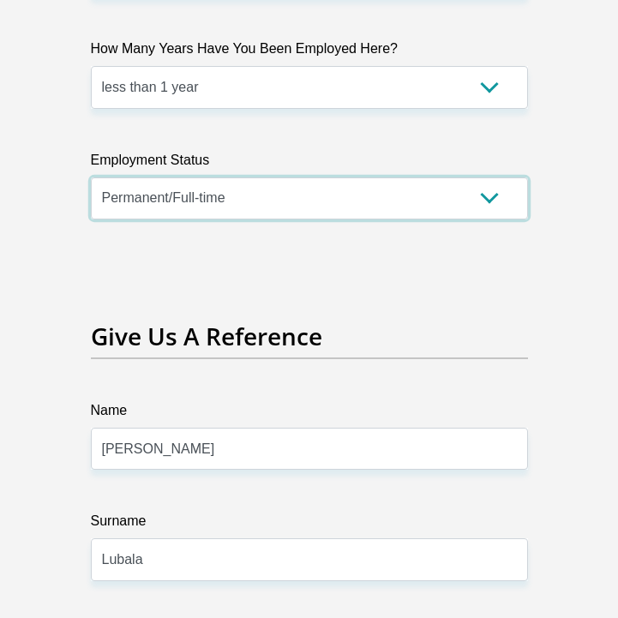
scroll to position [5581, 0]
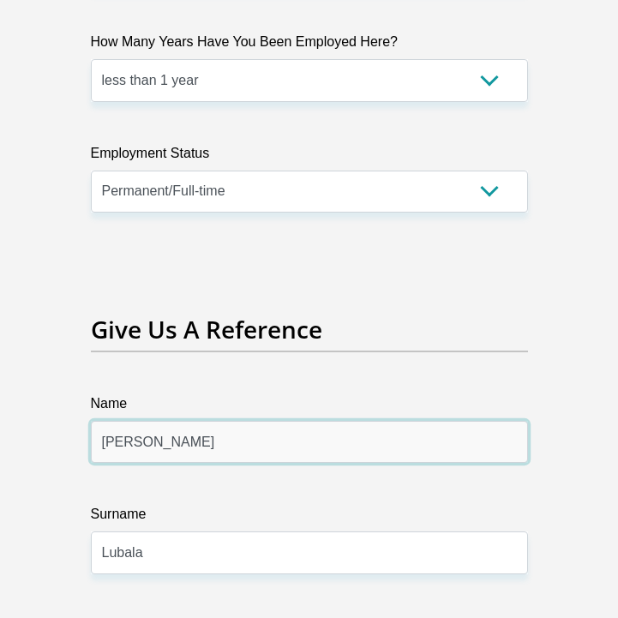
drag, startPoint x: 195, startPoint y: 416, endPoint x: 37, endPoint y: 411, distance: 157.8
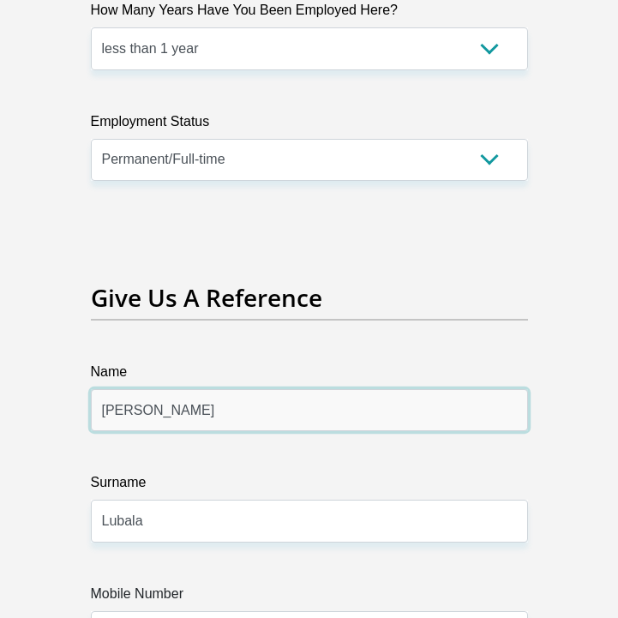
drag, startPoint x: 221, startPoint y: 385, endPoint x: 158, endPoint y: 378, distance: 63.8
click at [158, 389] on input "[PERSON_NAME]" at bounding box center [309, 410] width 437 height 42
type input "[PERSON_NAME]"
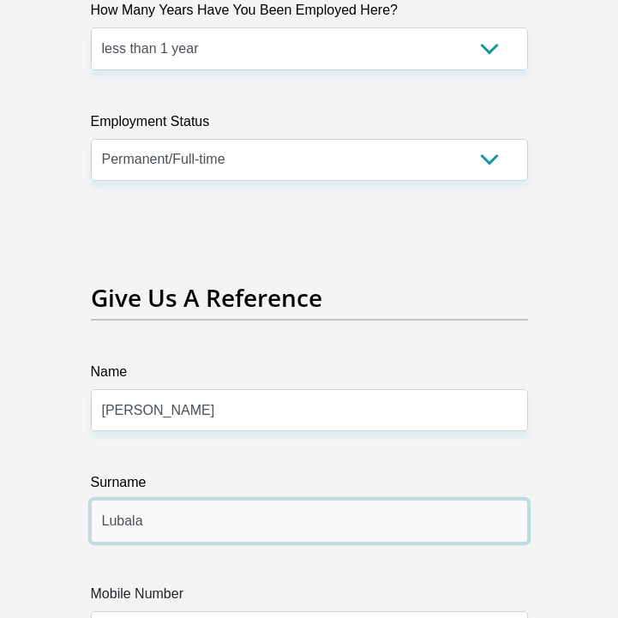
drag, startPoint x: 148, startPoint y: 491, endPoint x: 59, endPoint y: 485, distance: 89.4
paste input "Murimb"
type input "Murimba"
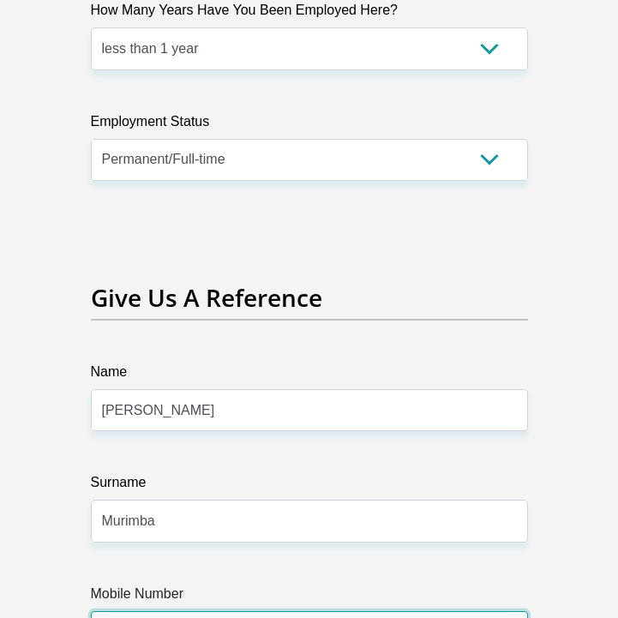
scroll to position [5716, 0]
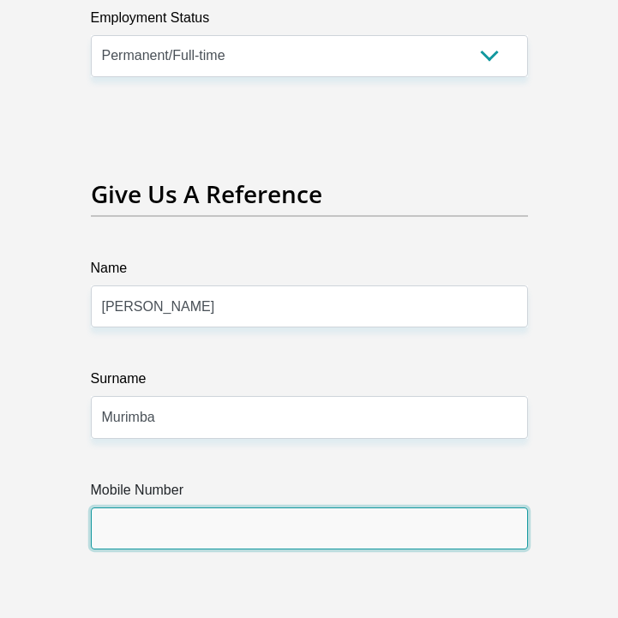
click at [508, 508] on input "Mobile Number" at bounding box center [309, 529] width 437 height 42
click at [515, 508] on input "Mobile Number" at bounding box center [309, 529] width 437 height 42
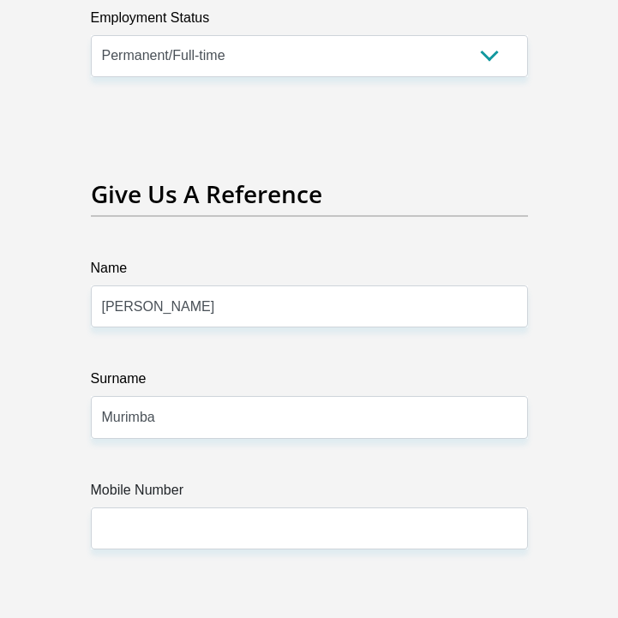
click at [508, 508] on input "Mobile Number" at bounding box center [309, 529] width 437 height 42
click at [512, 508] on input "Mobile Number" at bounding box center [309, 529] width 437 height 42
click at [502, 508] on input "Mobile Number" at bounding box center [309, 529] width 437 height 42
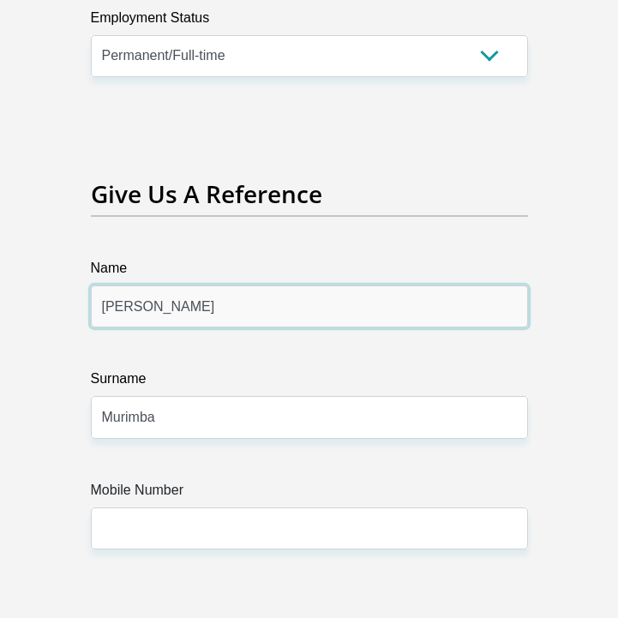
drag, startPoint x: 222, startPoint y: 274, endPoint x: 150, endPoint y: 272, distance: 72.1
click at [150, 285] on input "[PERSON_NAME]" at bounding box center [309, 306] width 437 height 42
type input "[PERSON_NAME]"
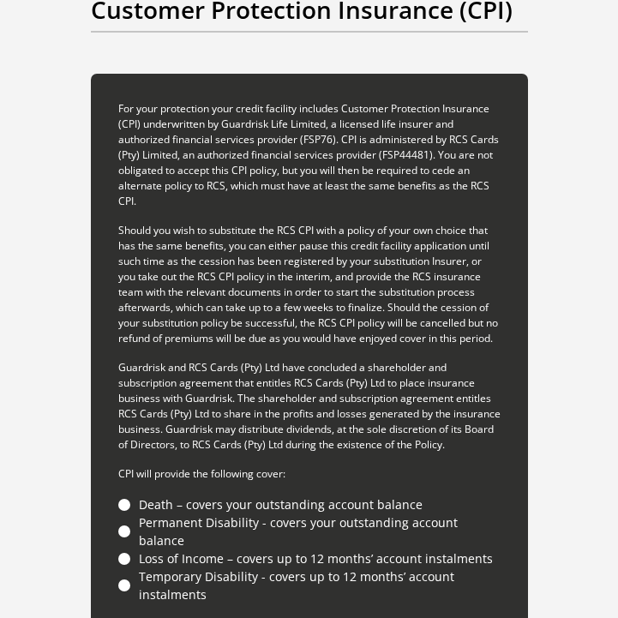
scroll to position [5682, 0]
